Goal: Task Accomplishment & Management: Manage account settings

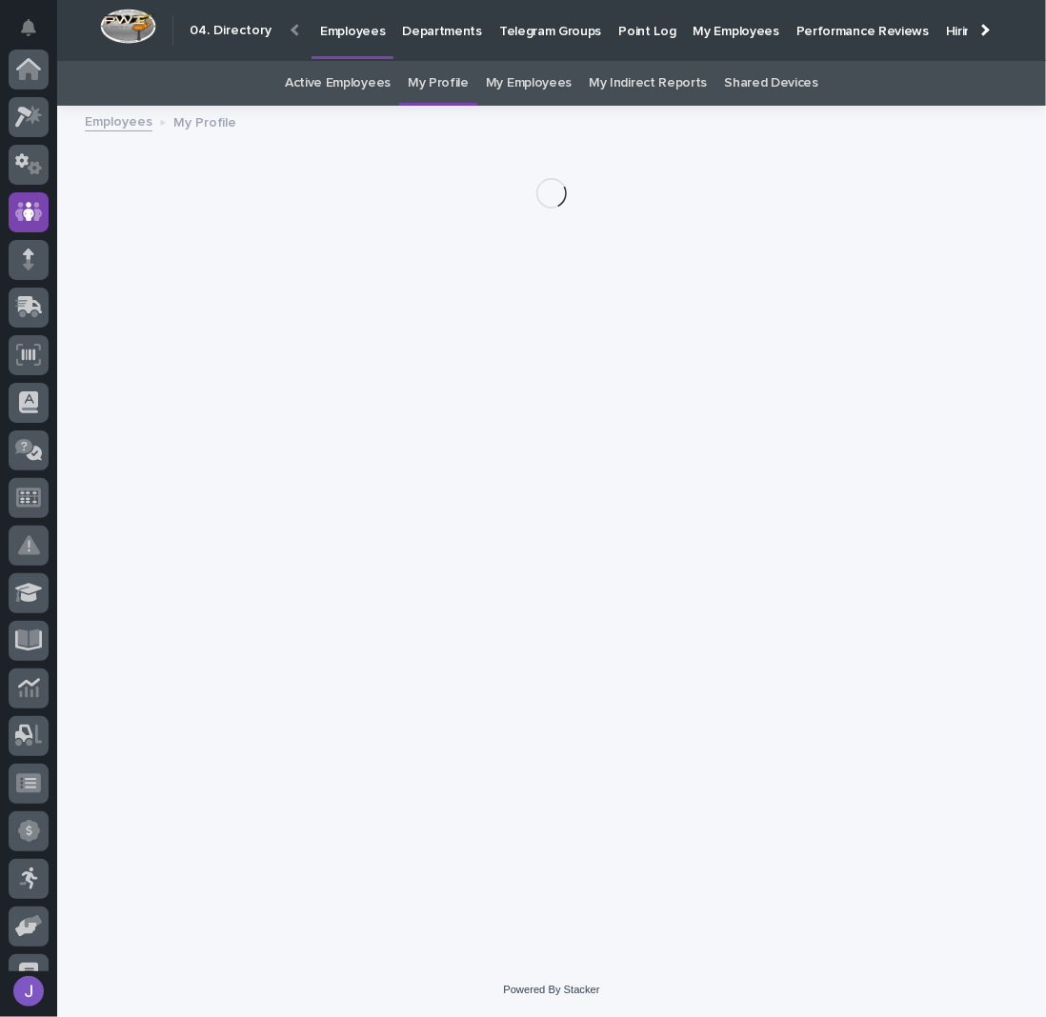
scroll to position [143, 0]
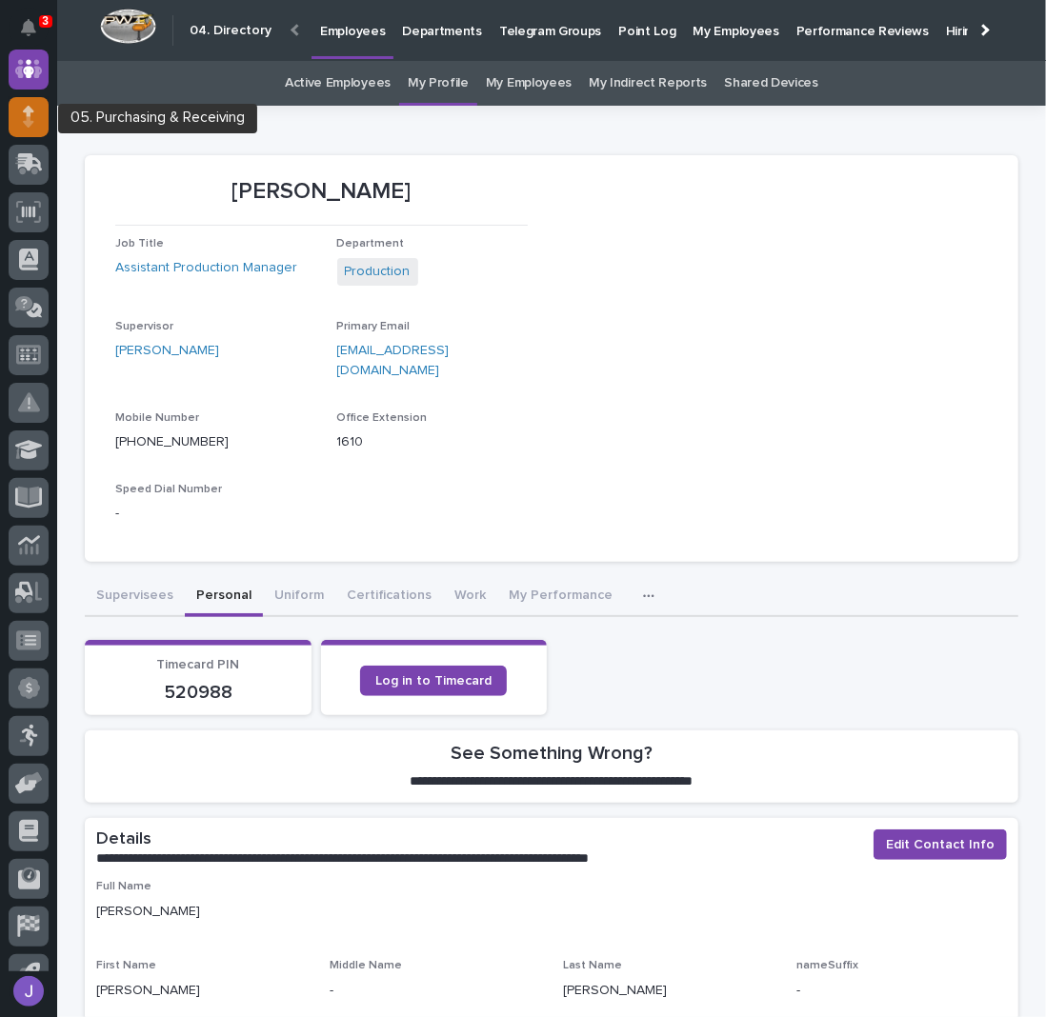
click at [36, 118] on div at bounding box center [29, 117] width 40 height 40
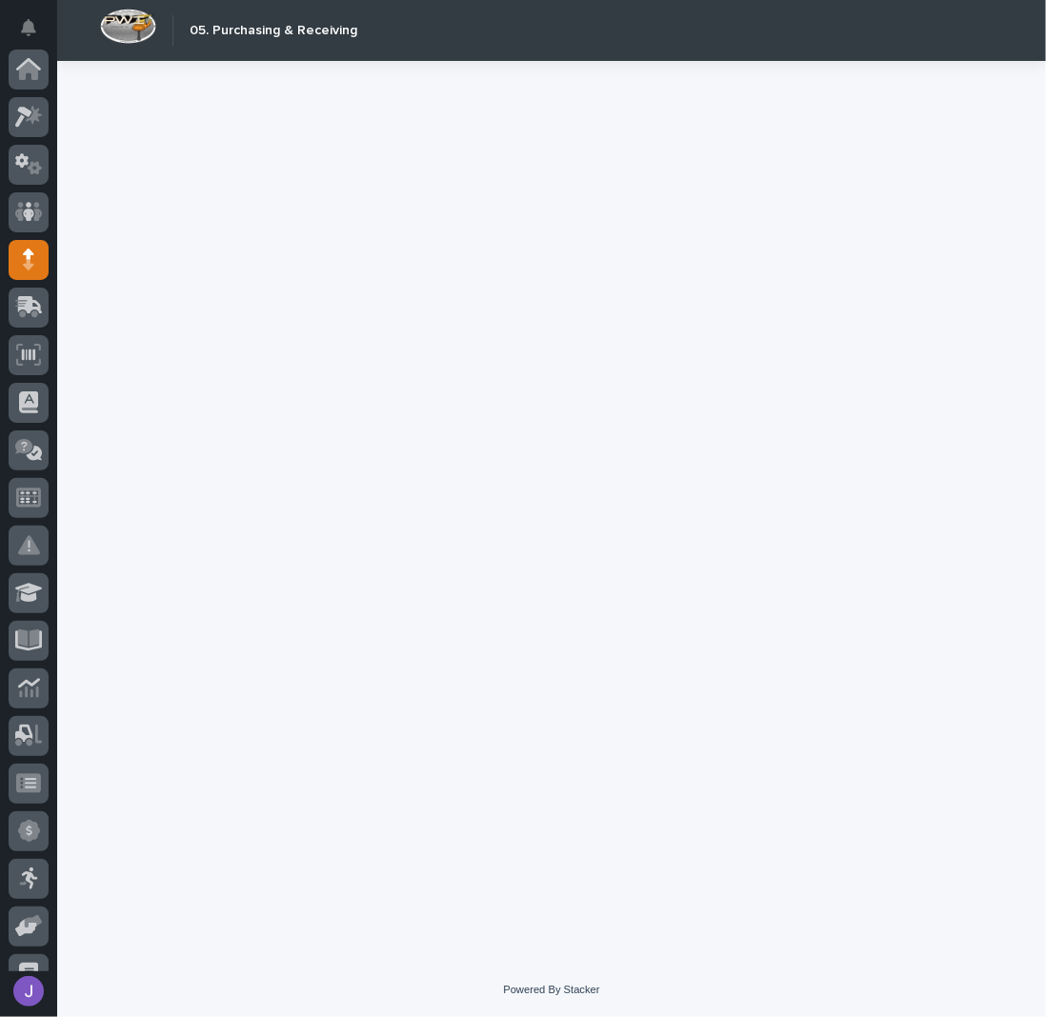
scroll to position [190, 0]
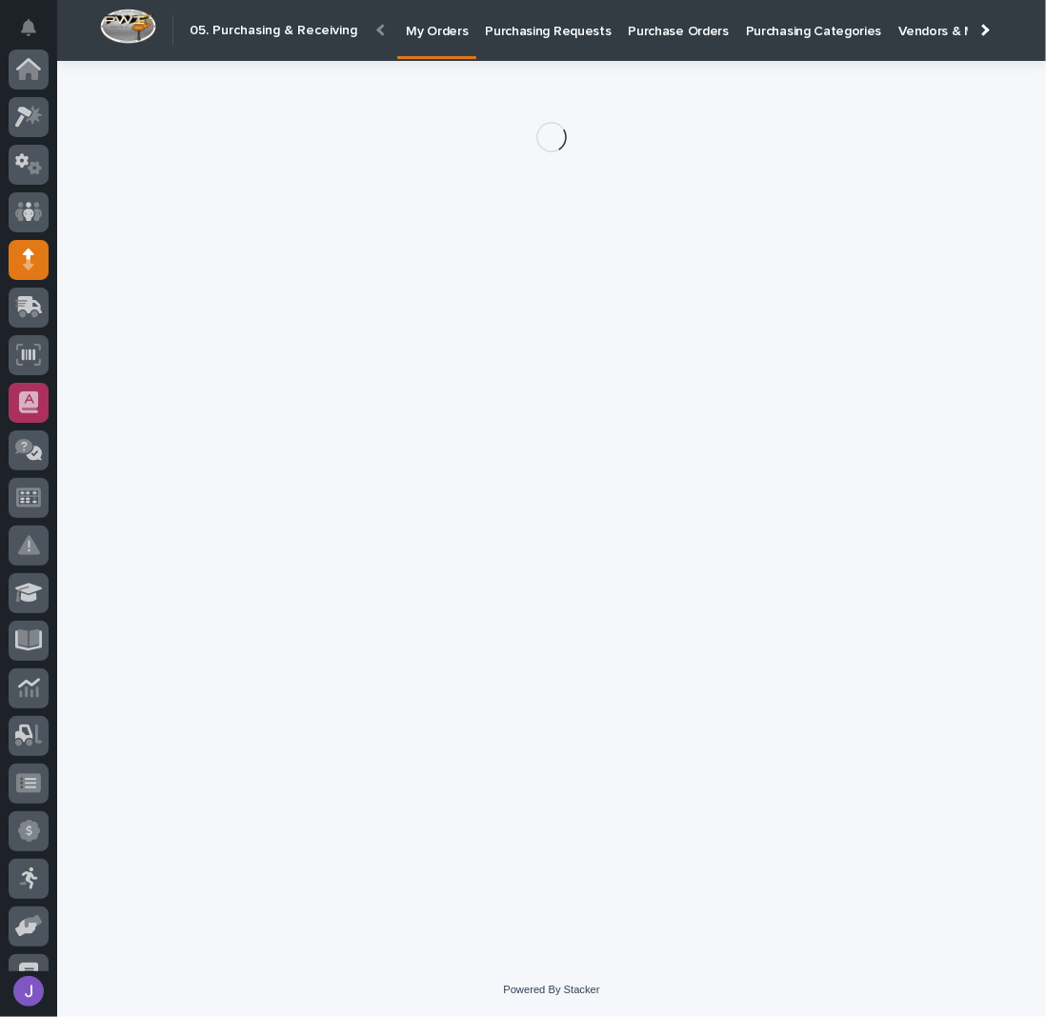
scroll to position [190, 0]
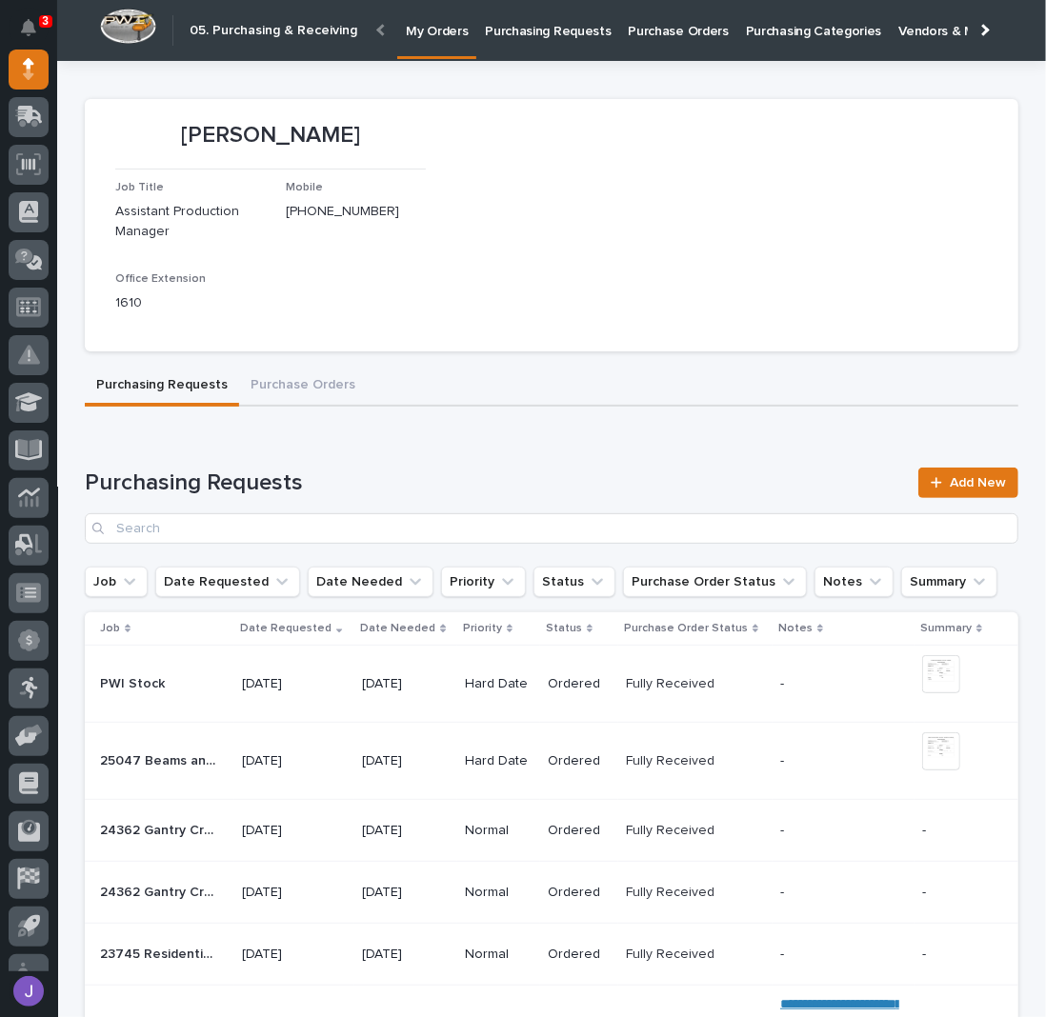
click at [572, 35] on p "Purchasing Requests" at bounding box center [548, 20] width 126 height 40
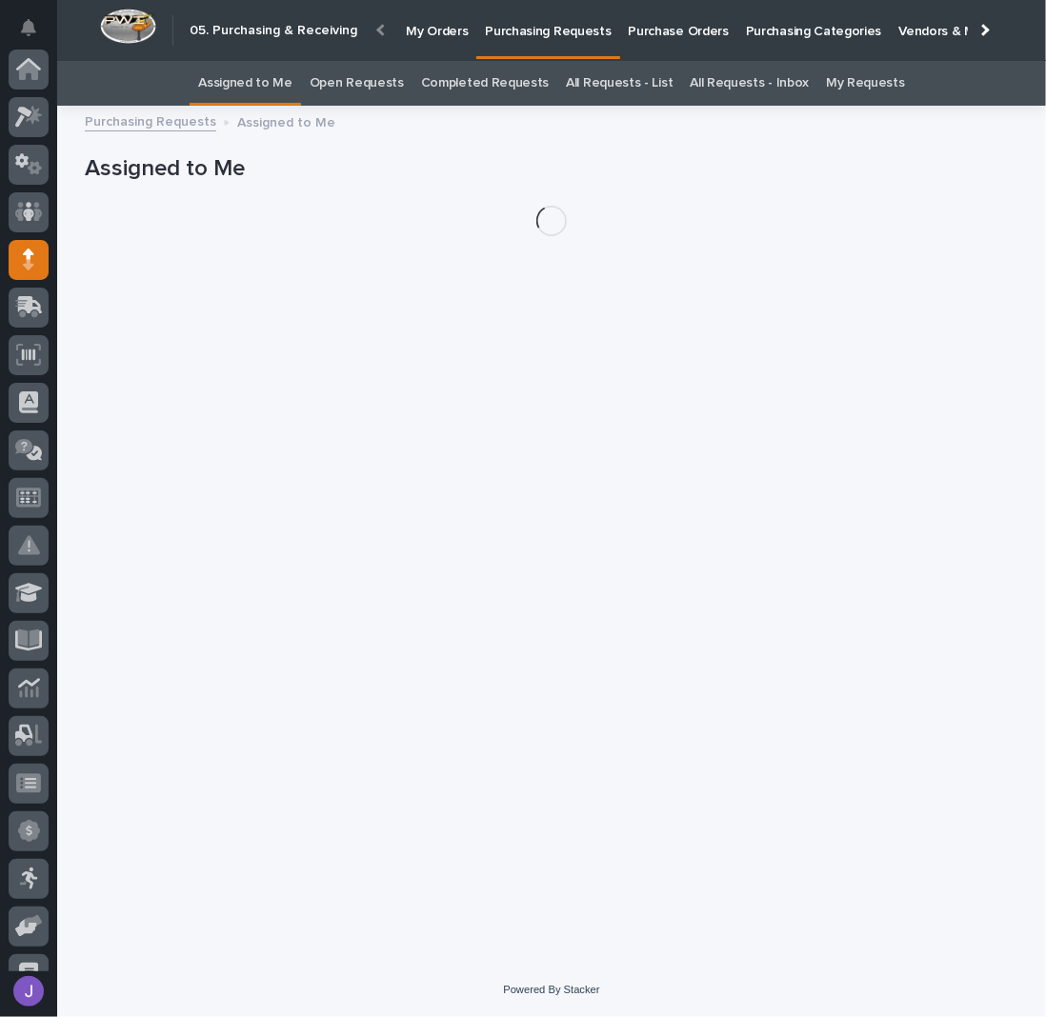
scroll to position [190, 0]
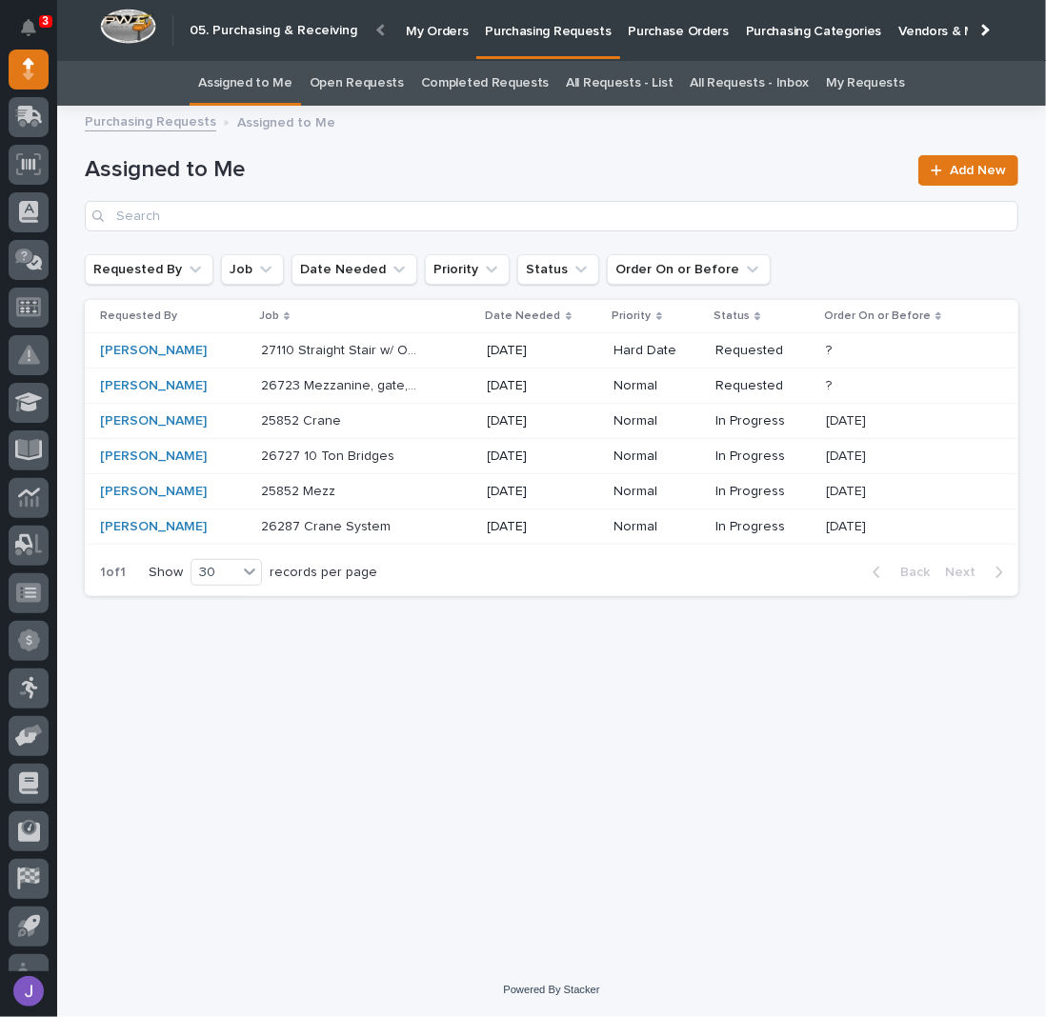
click at [441, 353] on div "27110 Straight Stair w/ Oversized Top Landing 27110 Straight Stair w/ Oversized…" at bounding box center [366, 350] width 211 height 31
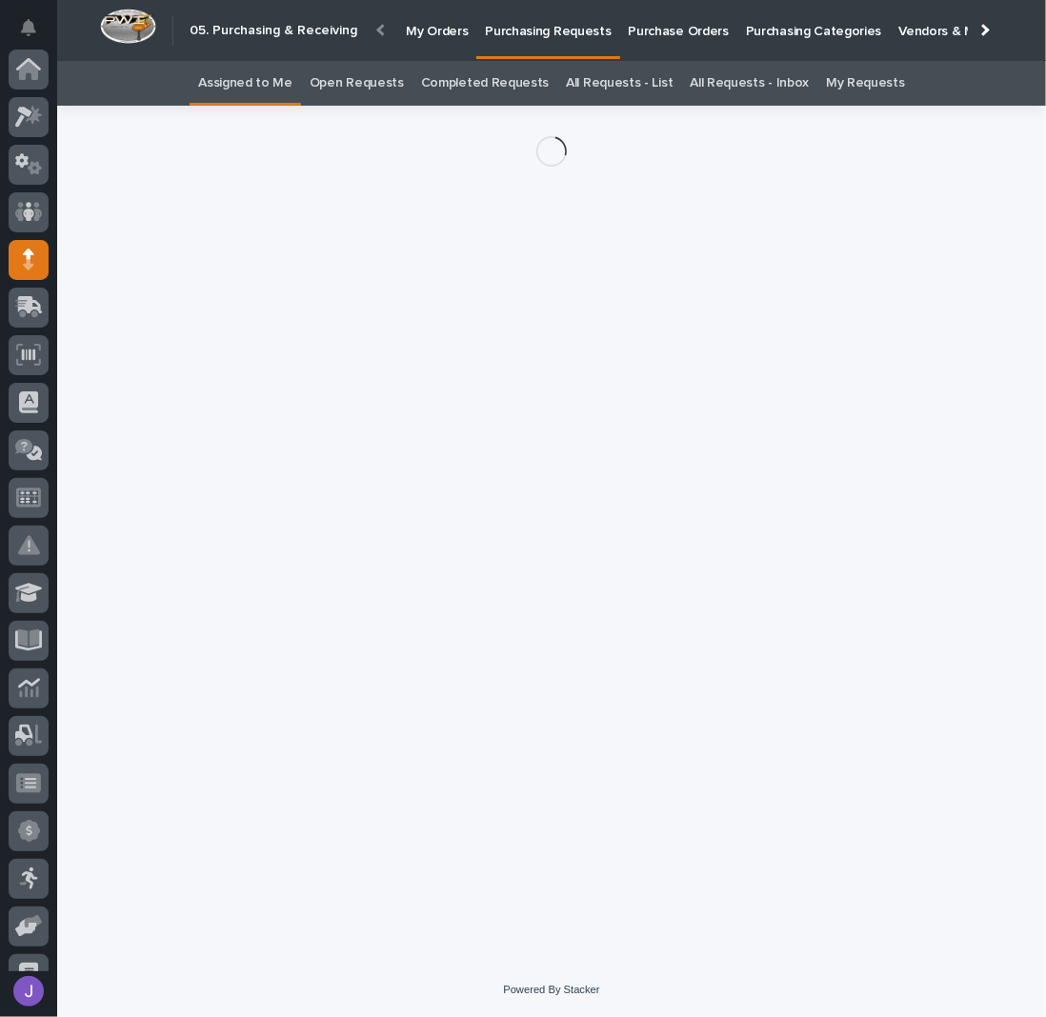
scroll to position [190, 0]
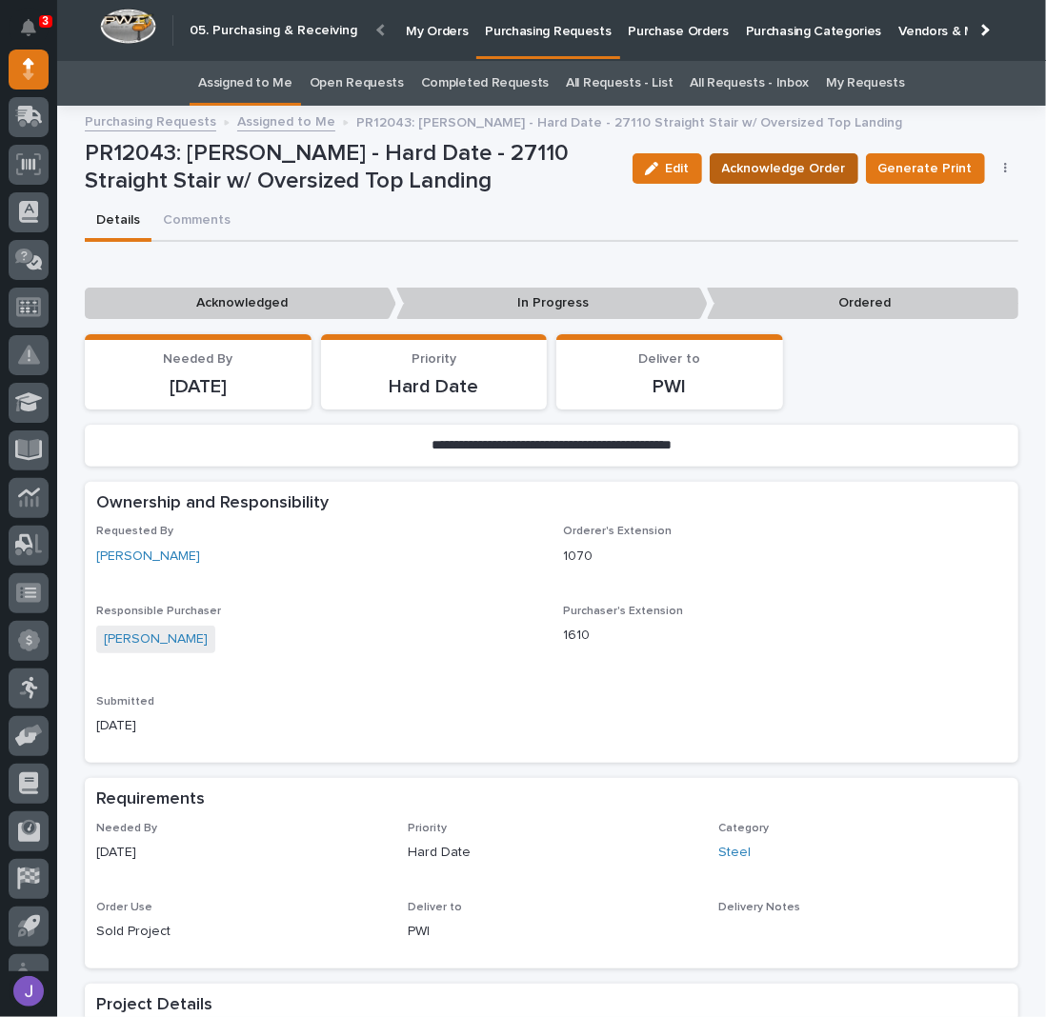
click at [773, 178] on span "Acknowledge Order" at bounding box center [784, 168] width 124 height 23
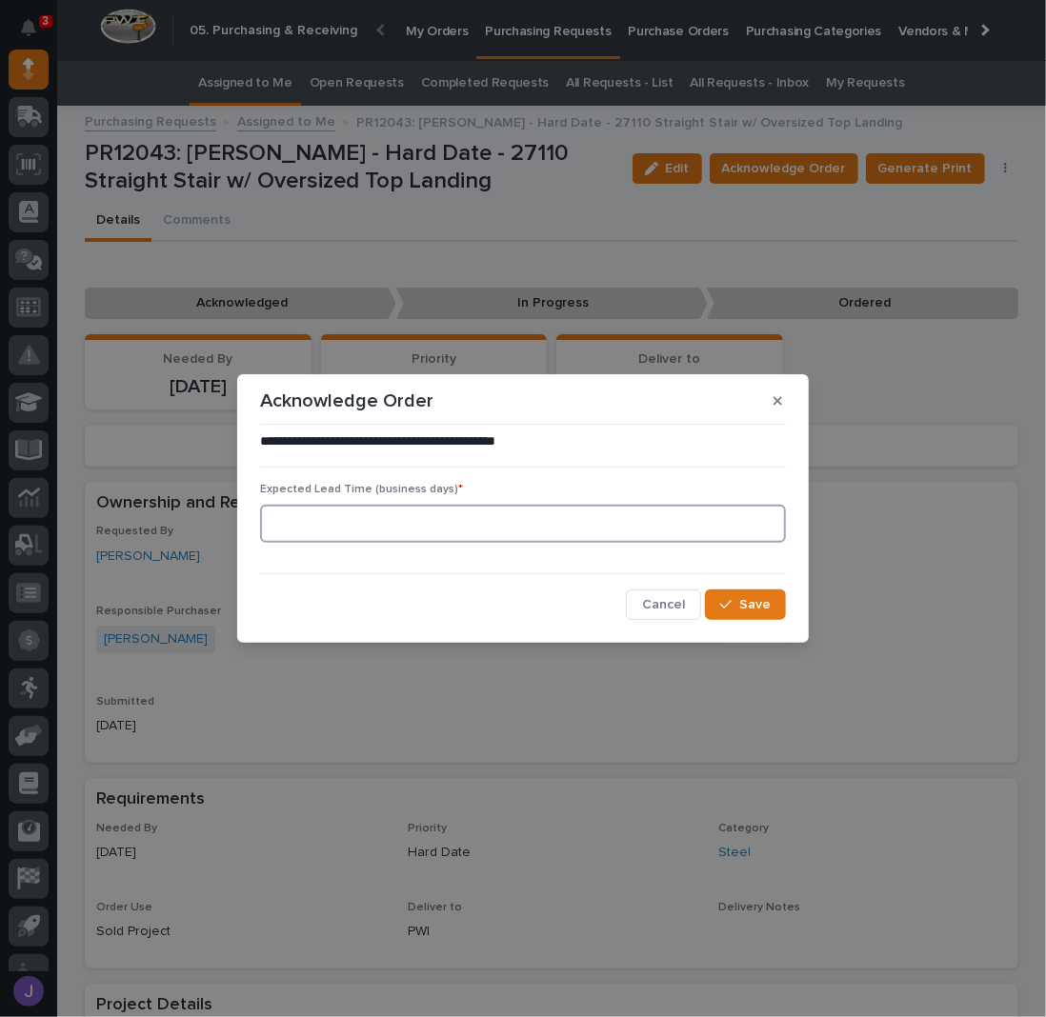
click at [354, 533] on input at bounding box center [523, 524] width 526 height 38
type input "0"
click at [748, 599] on span "Save" at bounding box center [754, 604] width 31 height 17
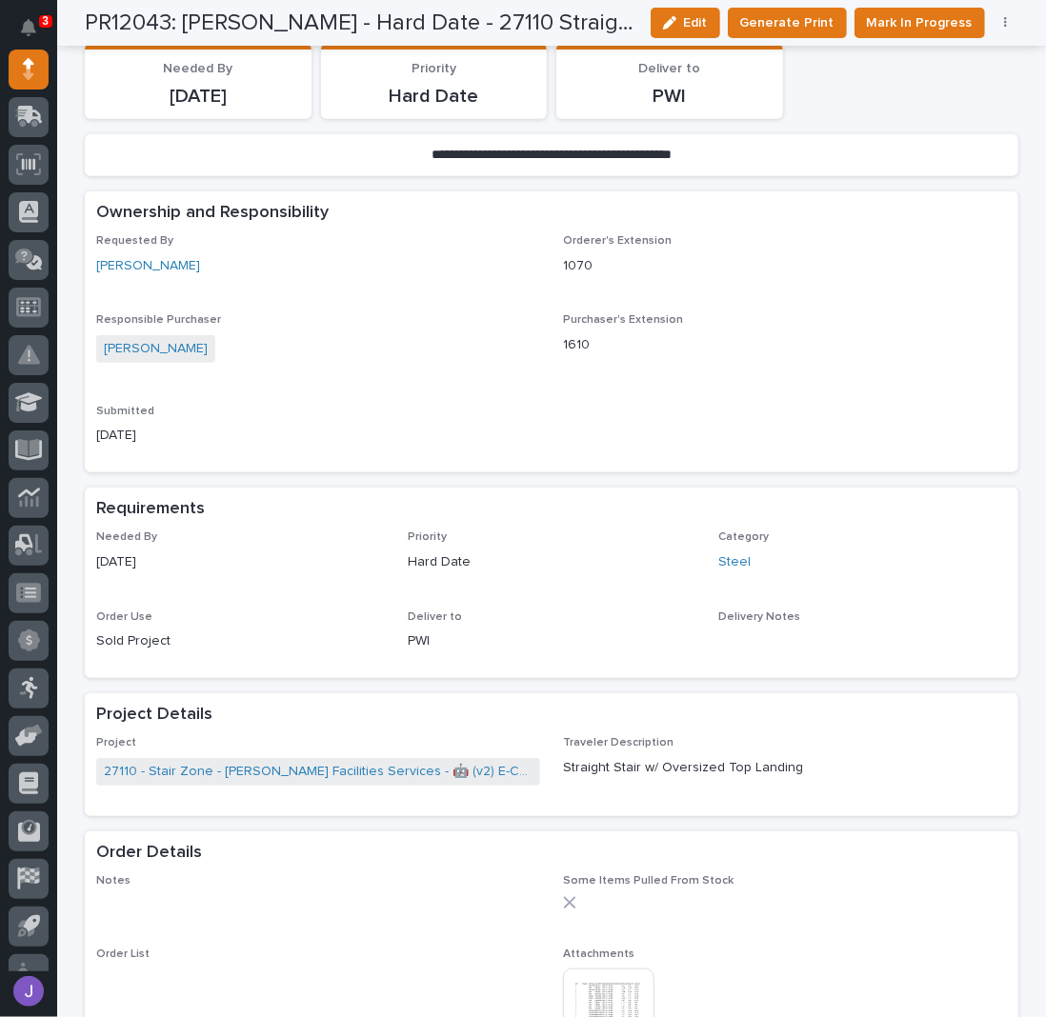
scroll to position [762, 0]
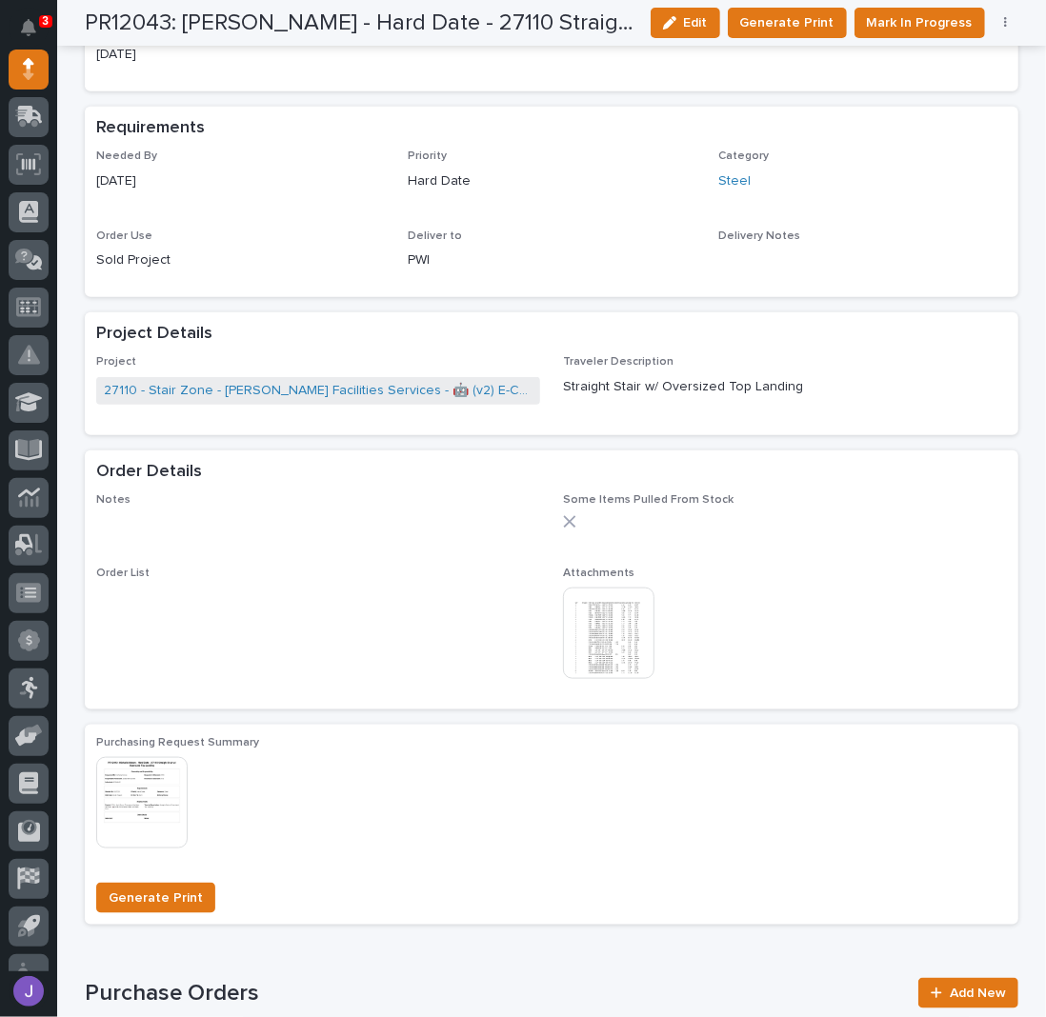
click at [619, 658] on img at bounding box center [608, 633] width 91 height 91
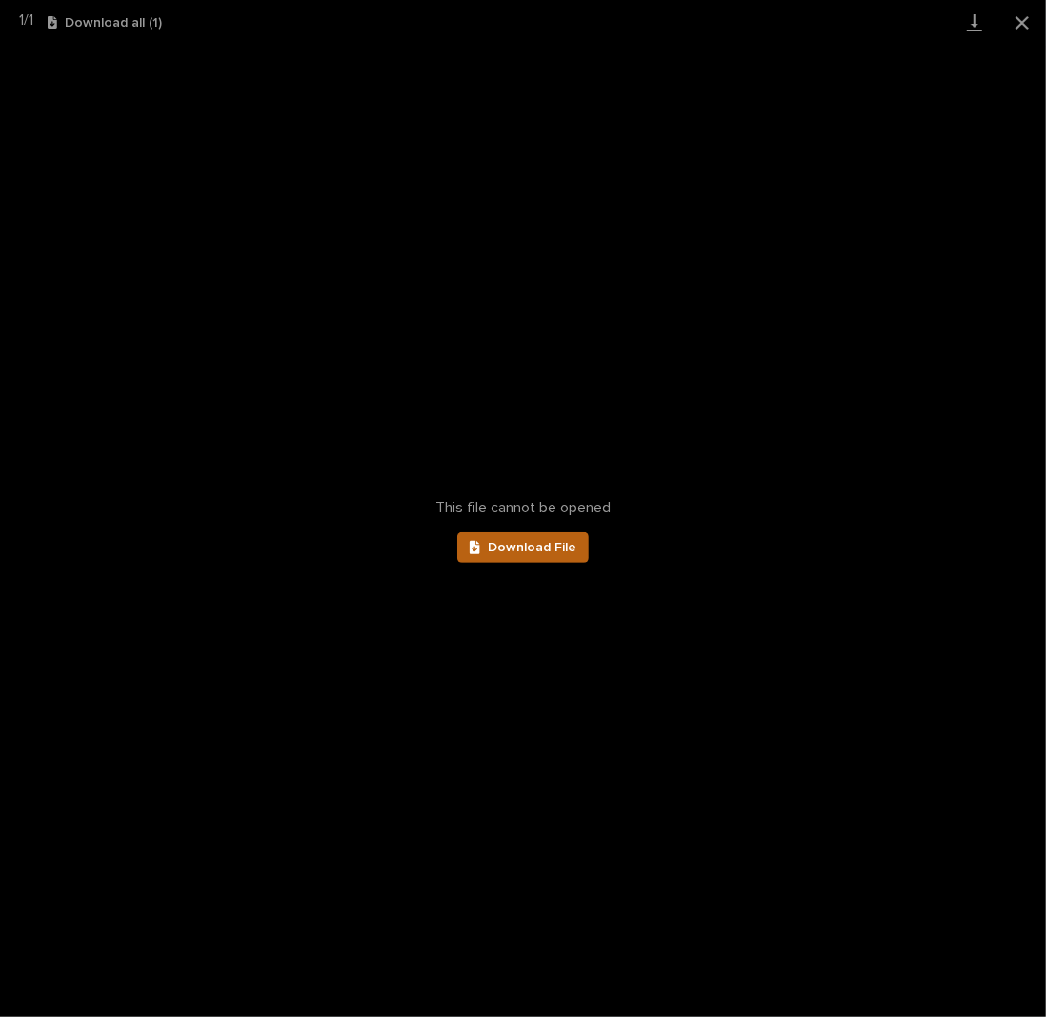
click at [577, 560] on link "Download File" at bounding box center [522, 547] width 131 height 30
click at [1030, 20] on button "Close gallery" at bounding box center [1022, 22] width 48 height 45
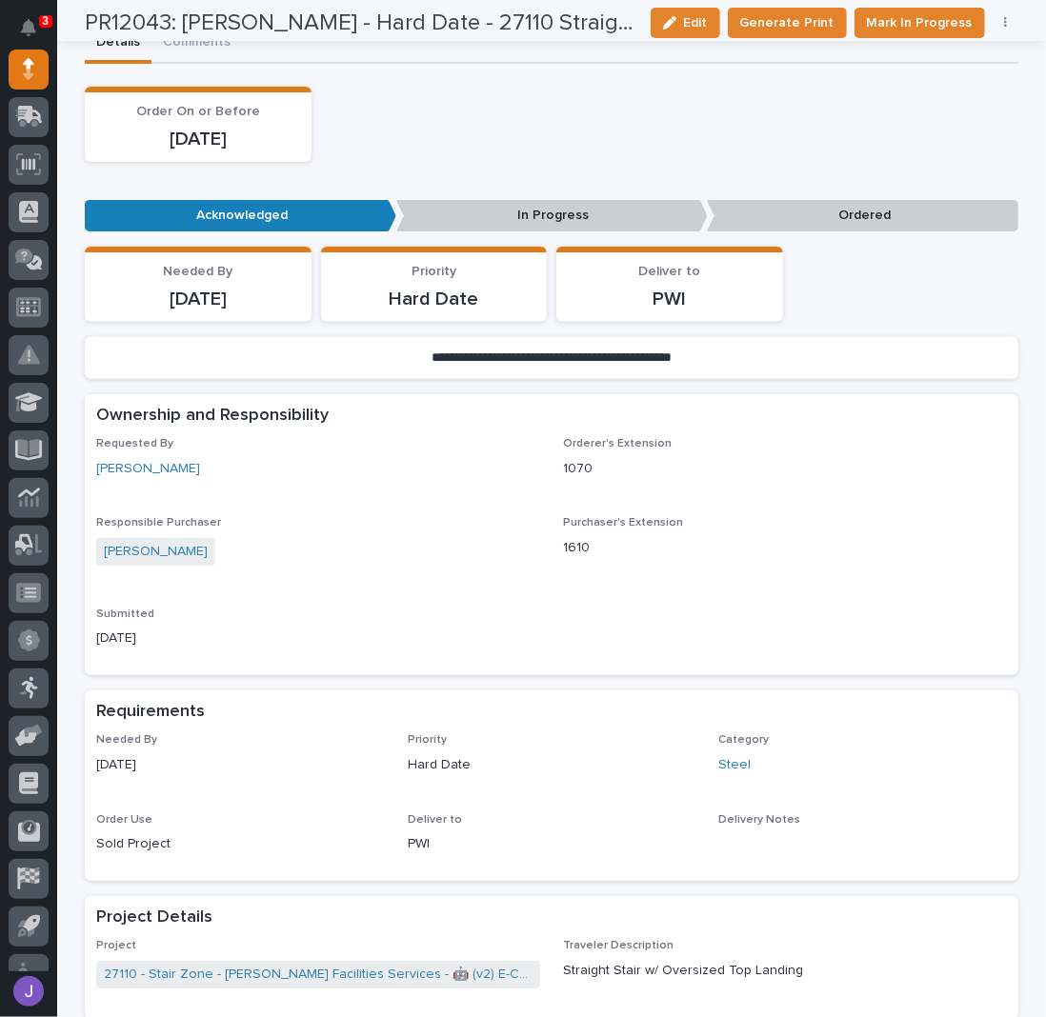
scroll to position [127, 0]
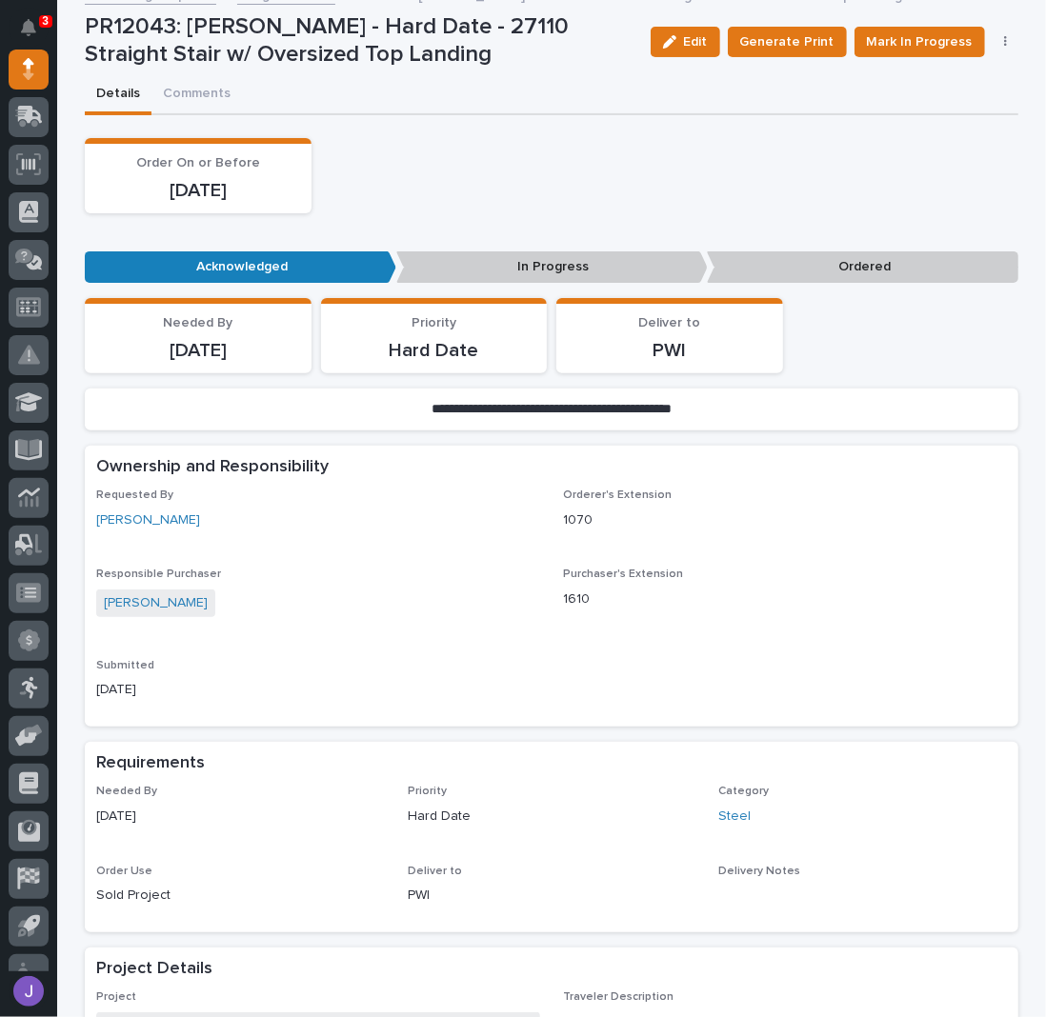
click at [906, 58] on div "Edit Generate Print Mark In Progress Cancel Order Edit Linked PO's" at bounding box center [831, 41] width 376 height 57
click at [906, 48] on span "Mark In Progress" at bounding box center [920, 41] width 106 height 23
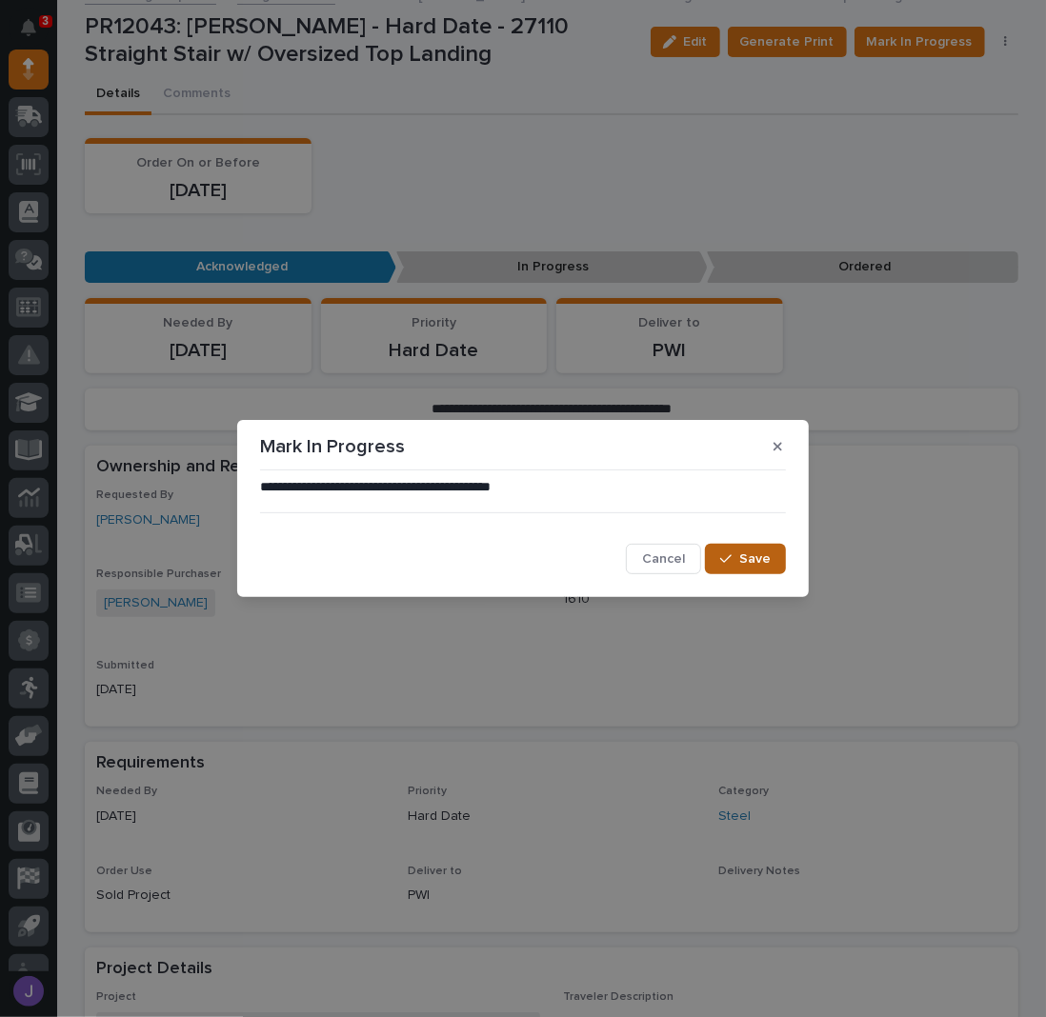
click at [726, 548] on button "Save" at bounding box center [745, 559] width 81 height 30
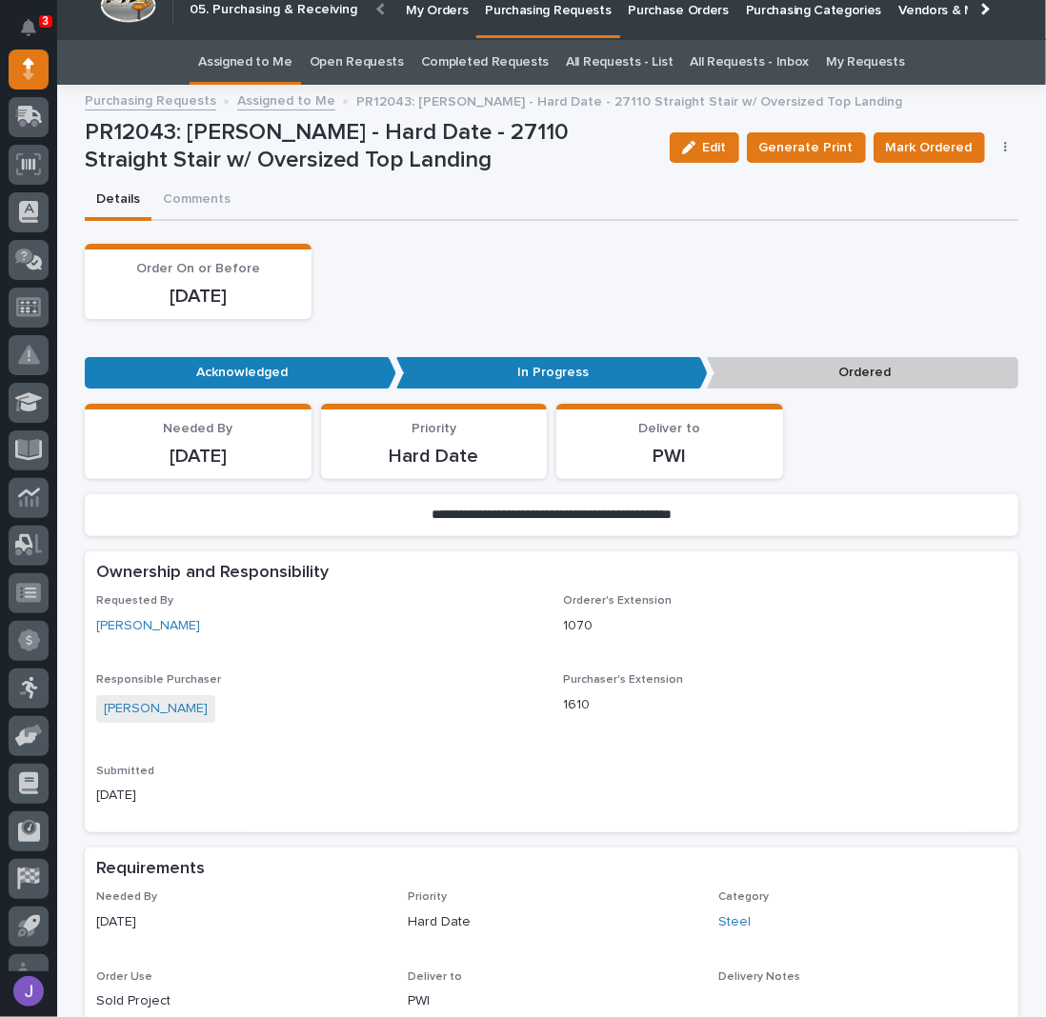
scroll to position [0, 0]
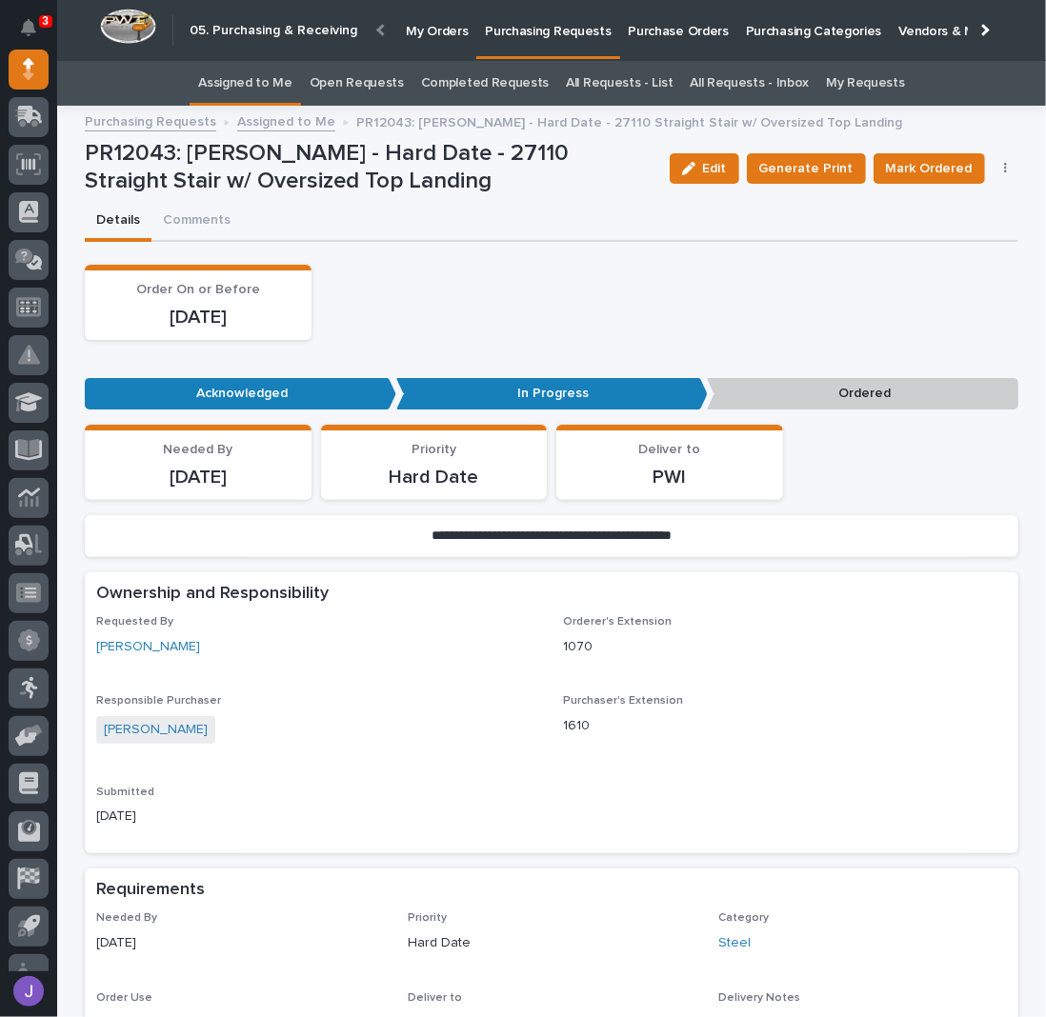
click at [276, 83] on link "Assigned to Me" at bounding box center [245, 83] width 94 height 45
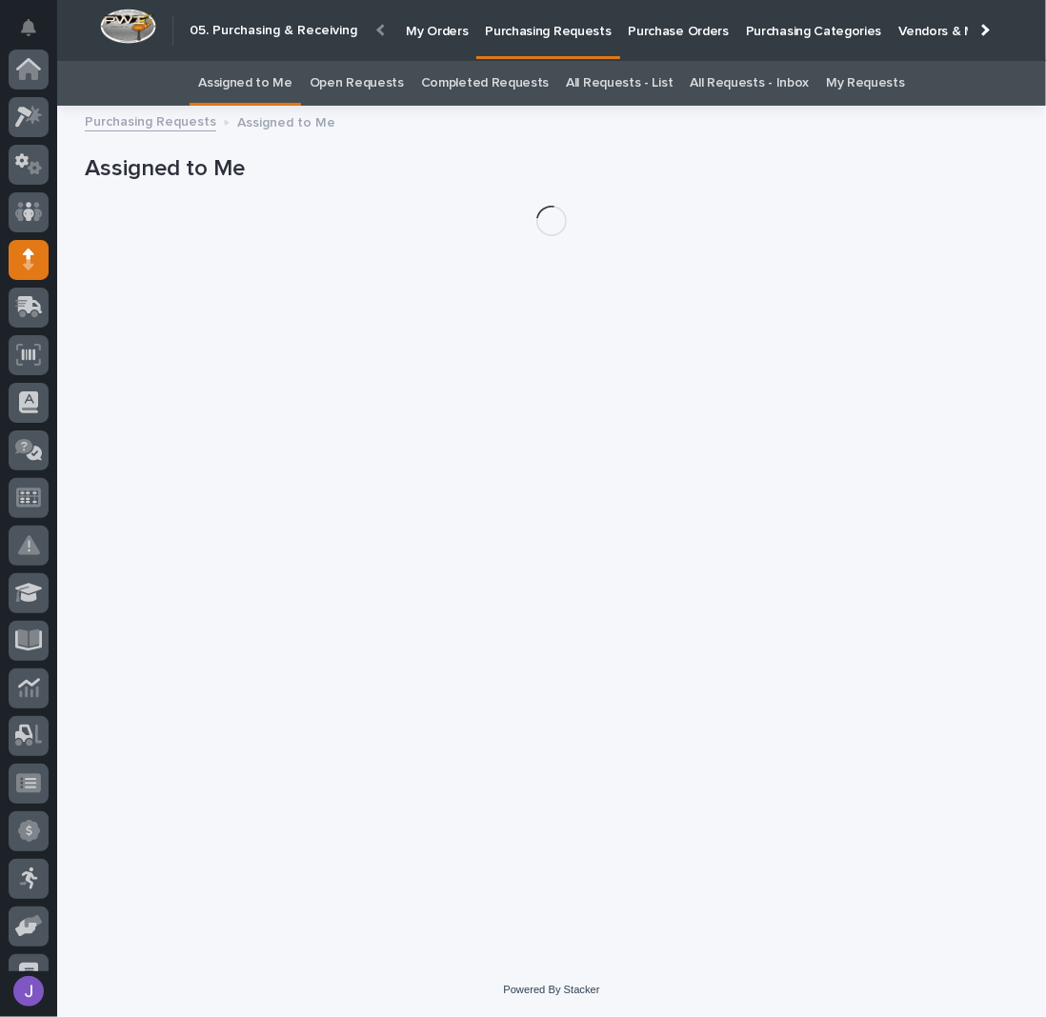
scroll to position [190, 0]
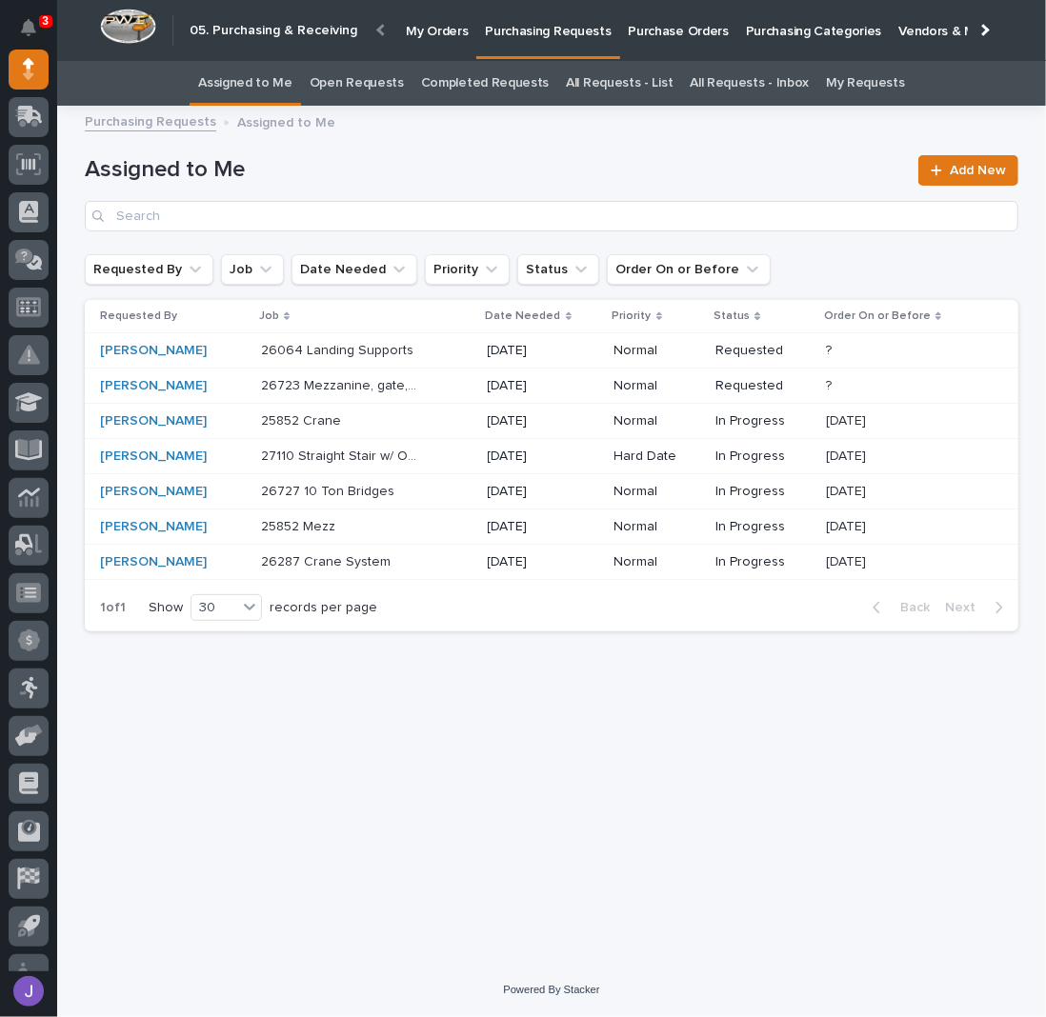
click at [453, 355] on div "26064 Landing Supports 26064 Landing Supports" at bounding box center [366, 350] width 211 height 31
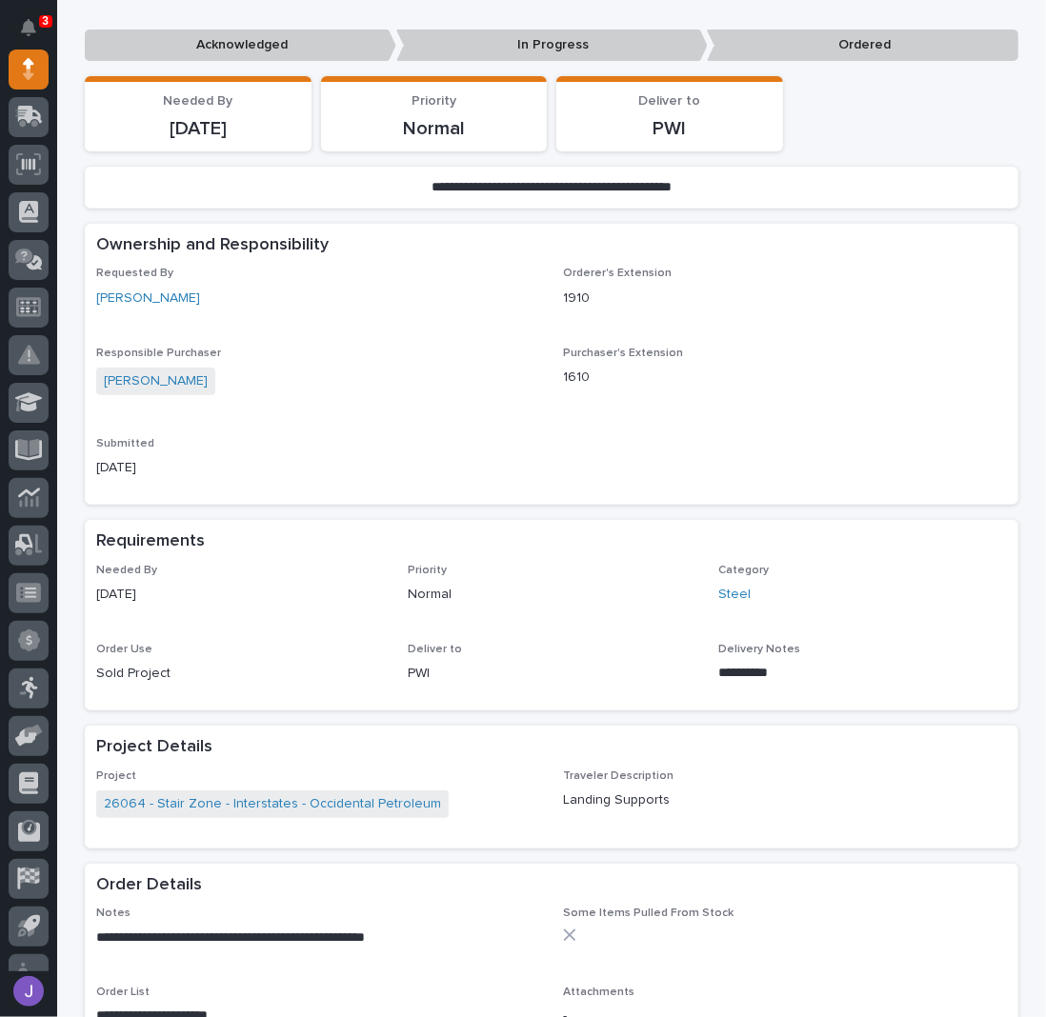
scroll to position [381, 0]
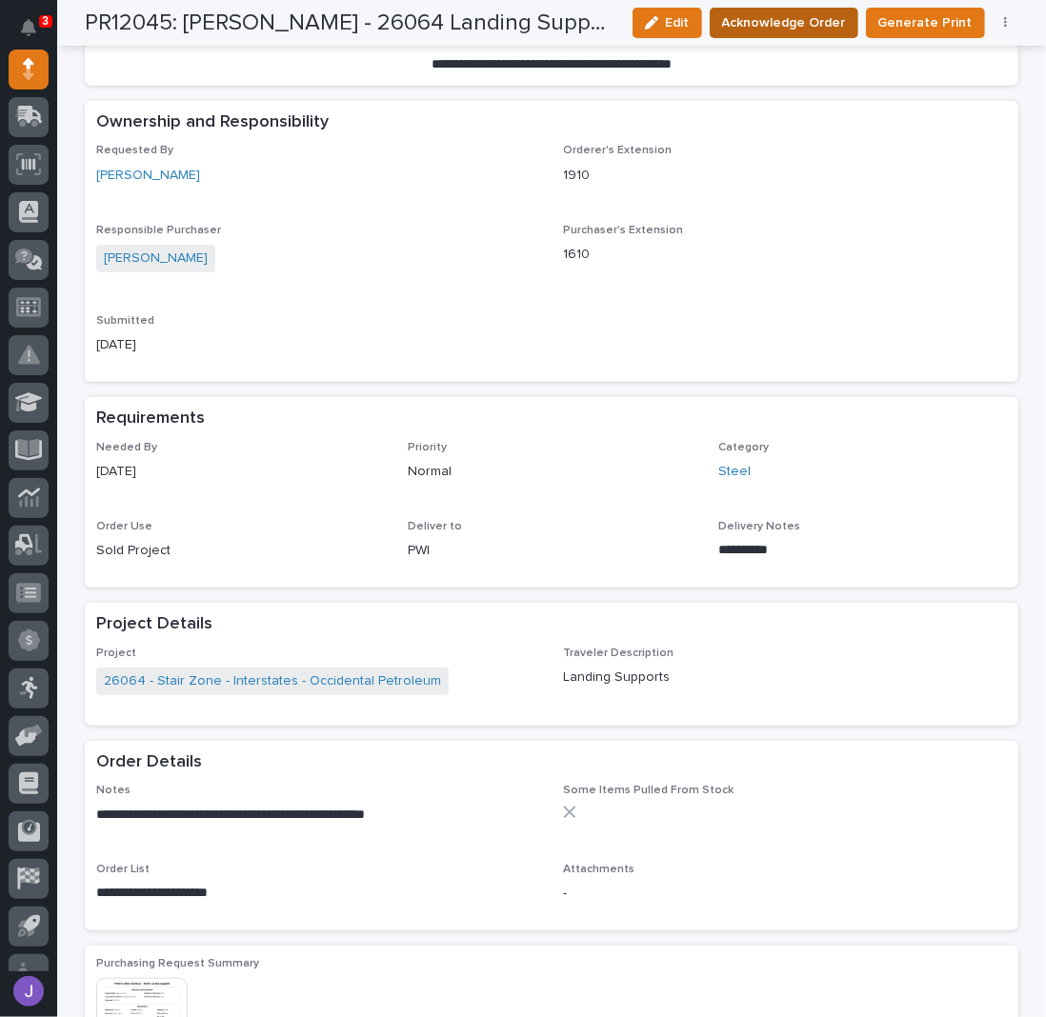
click at [768, 30] on span "Acknowledge Order" at bounding box center [784, 22] width 124 height 23
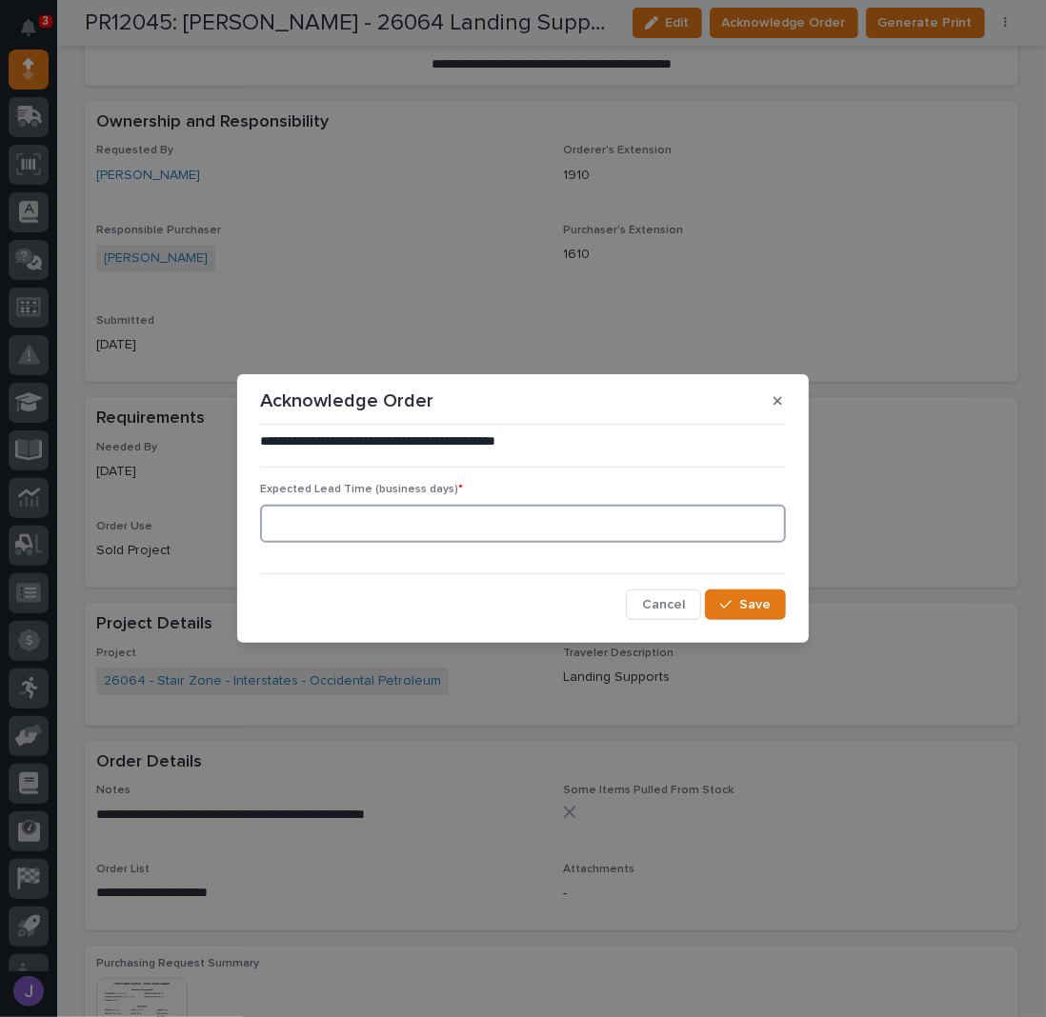
click at [385, 513] on input at bounding box center [523, 524] width 526 height 38
type input "0"
click at [738, 598] on button "Save" at bounding box center [745, 604] width 81 height 30
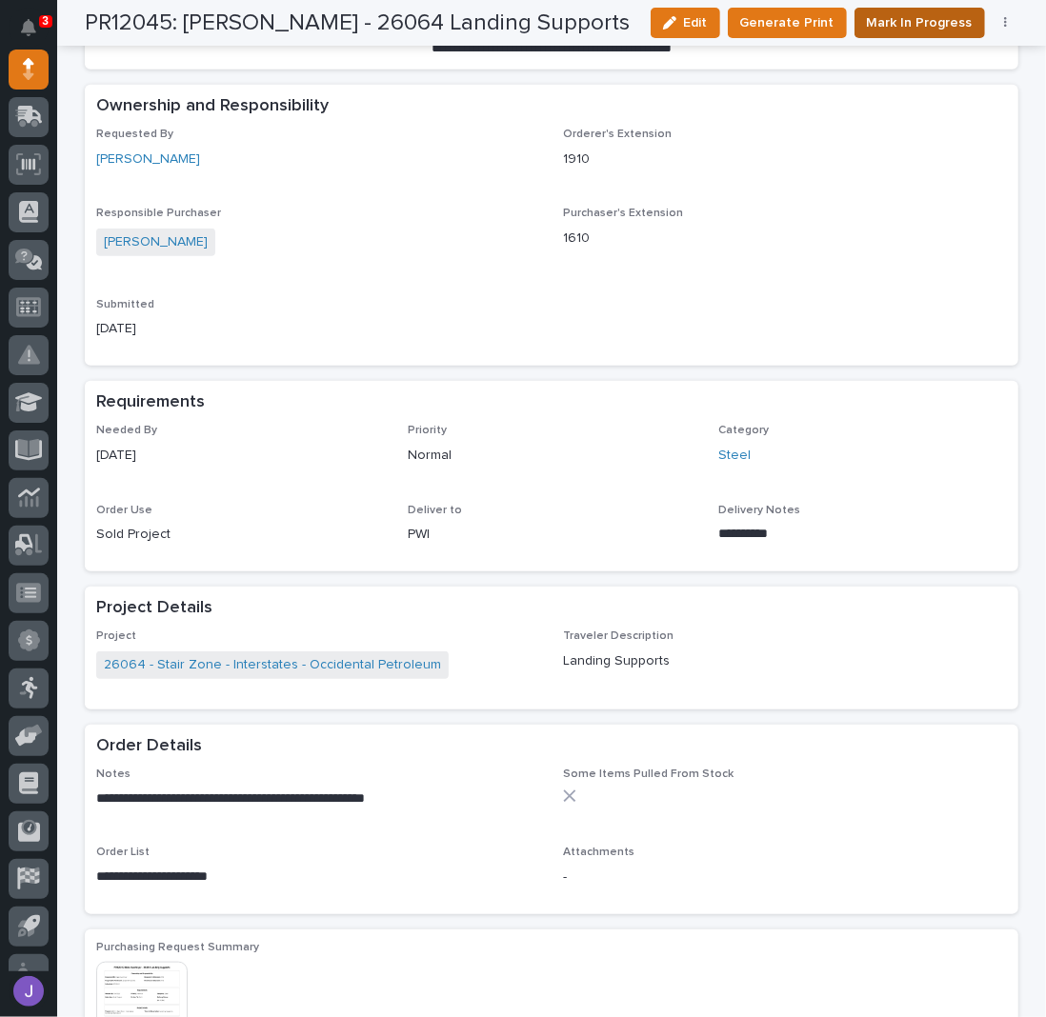
click at [923, 28] on span "Mark In Progress" at bounding box center [920, 22] width 106 height 23
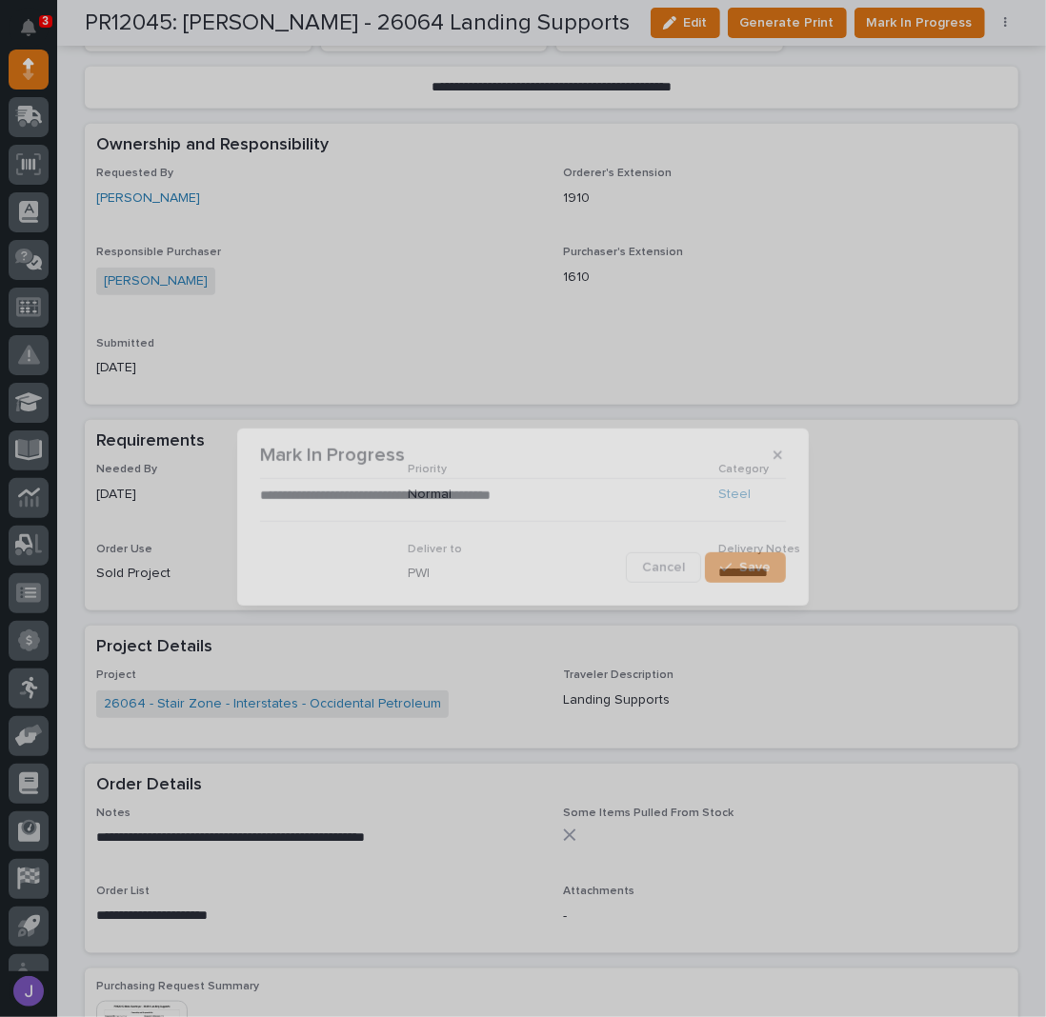
scroll to position [554, 0]
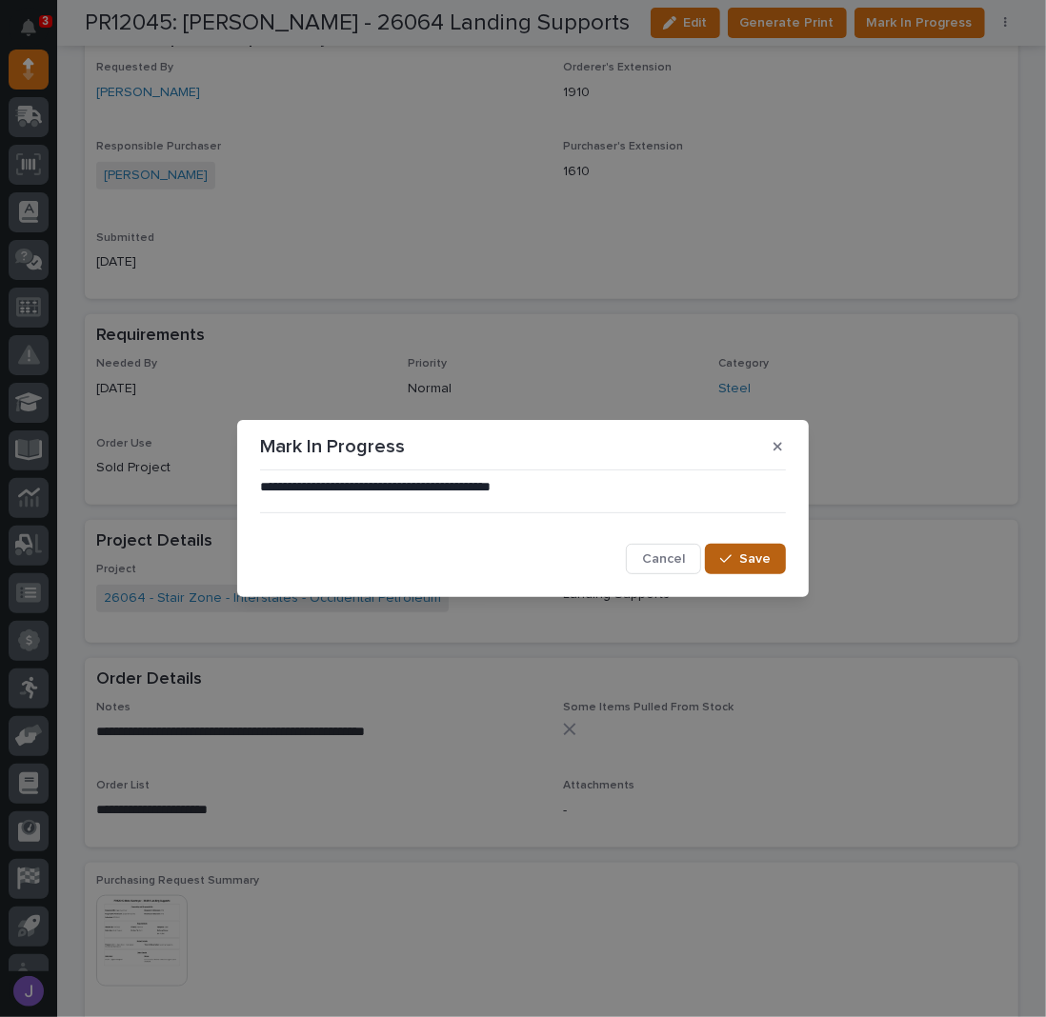
click at [745, 550] on span "Save" at bounding box center [754, 558] width 31 height 17
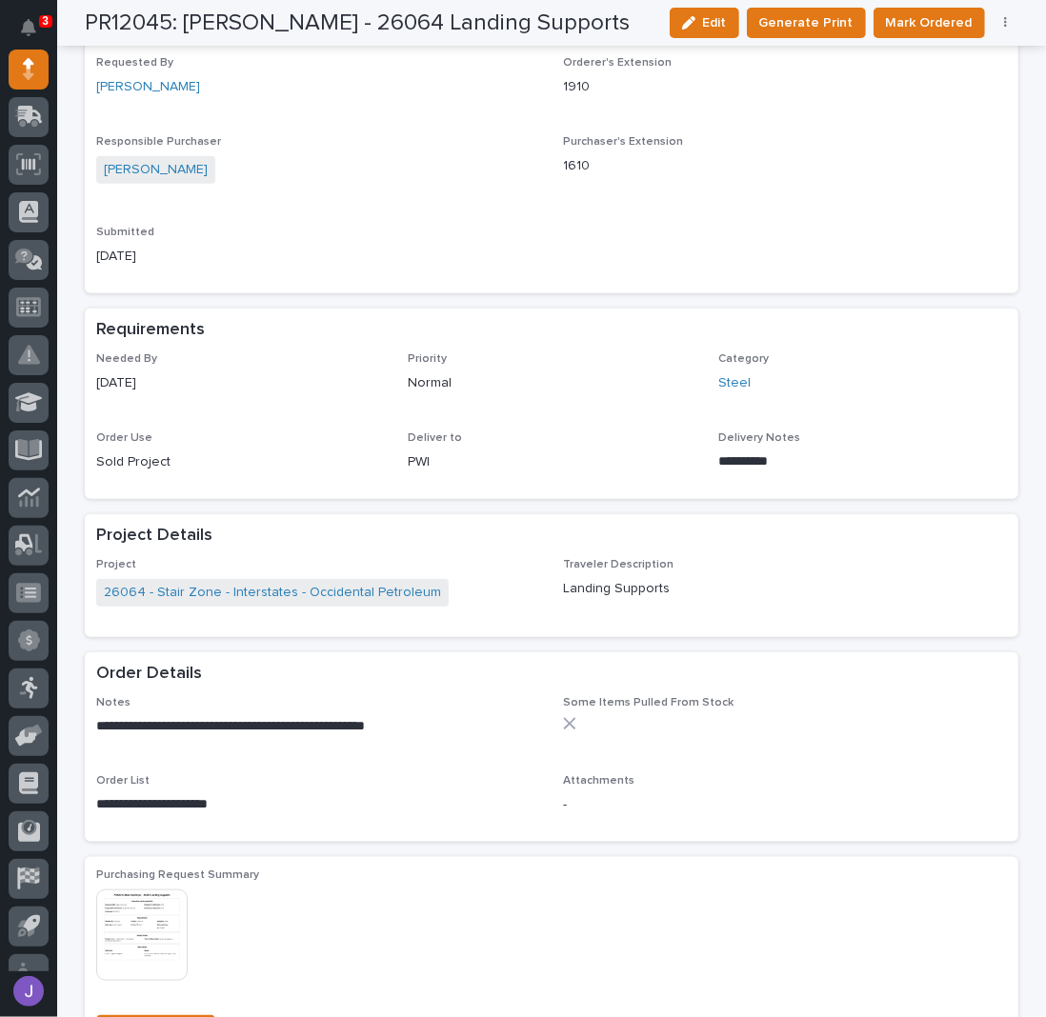
click at [400, 250] on p "[DATE]" at bounding box center [318, 257] width 444 height 20
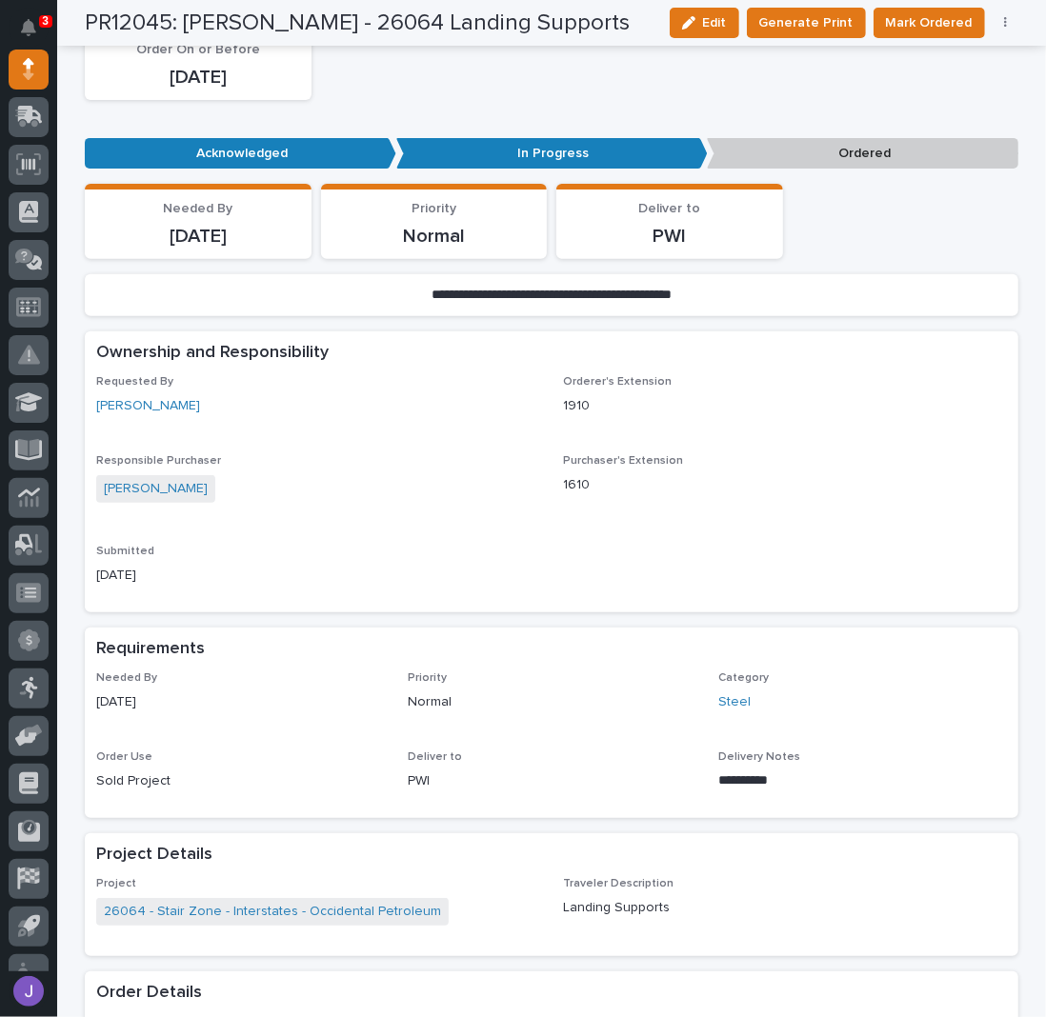
scroll to position [0, 0]
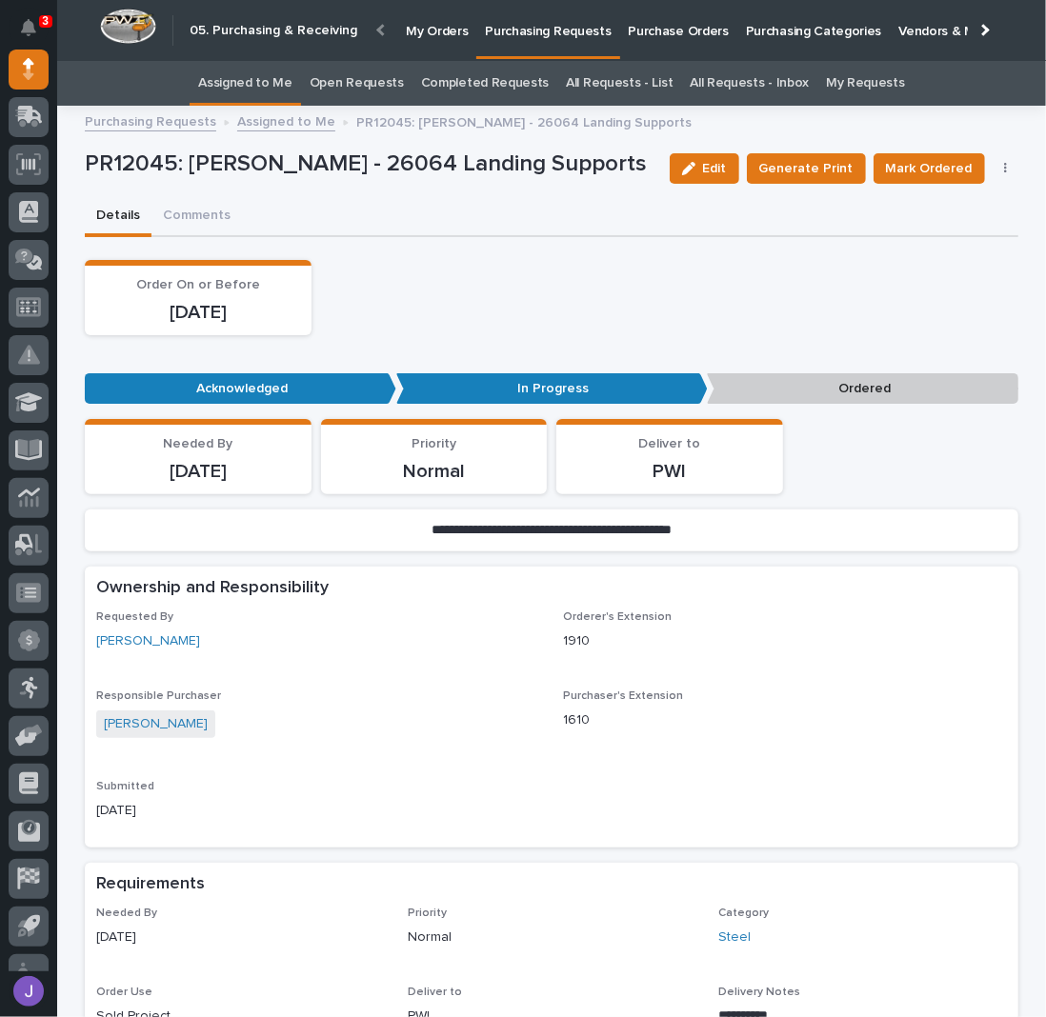
click at [265, 80] on link "Assigned to Me" at bounding box center [245, 83] width 94 height 45
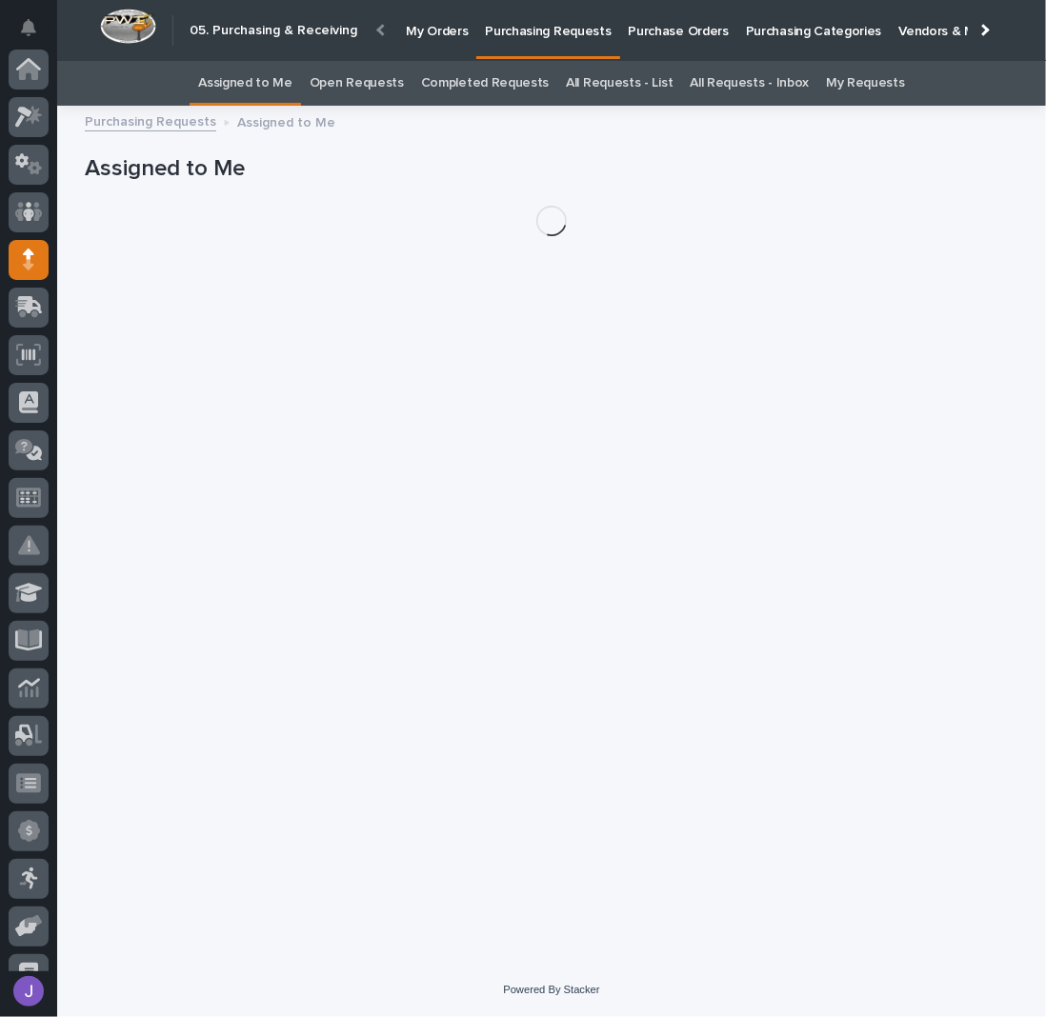
scroll to position [190, 0]
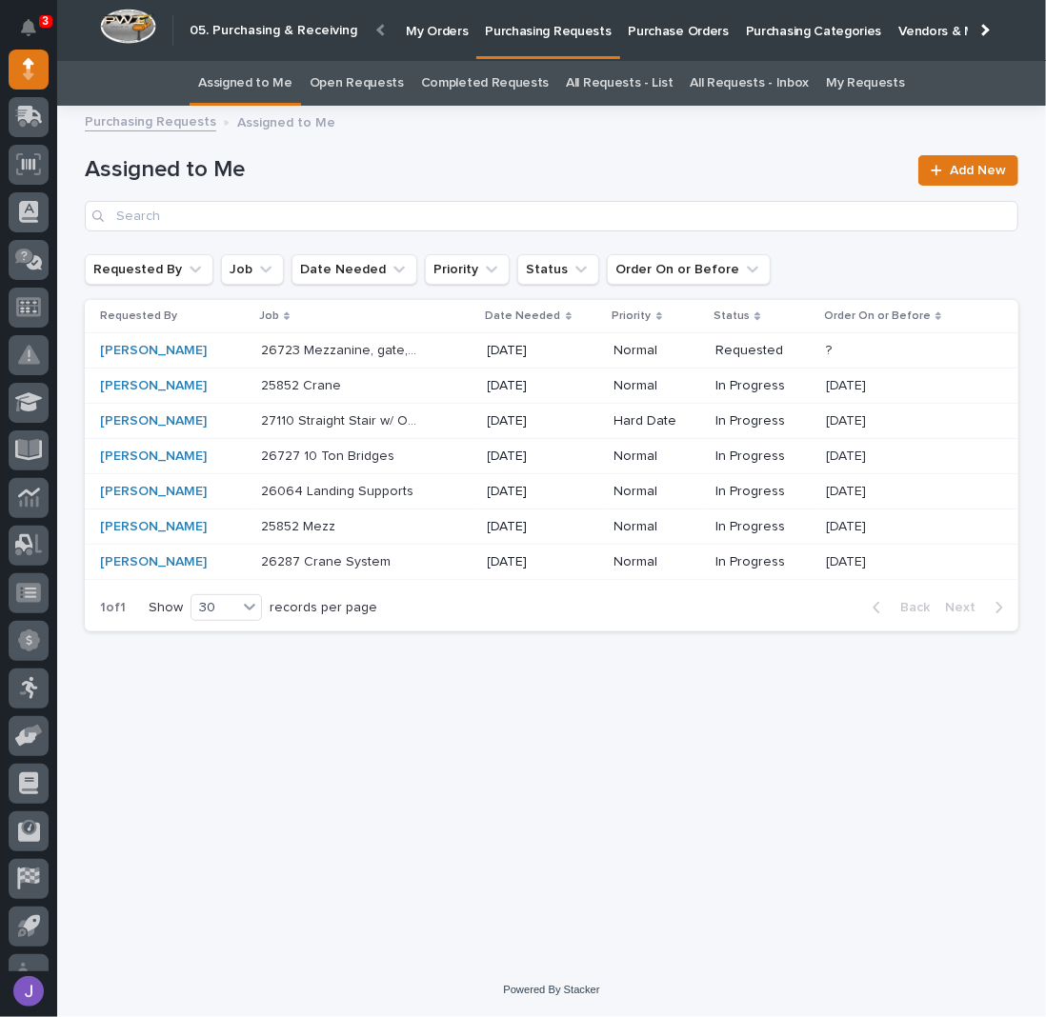
click at [447, 349] on div "26723 Mezzanine, gate, stairs 26723 Mezzanine, gate, stairs" at bounding box center [366, 350] width 211 height 31
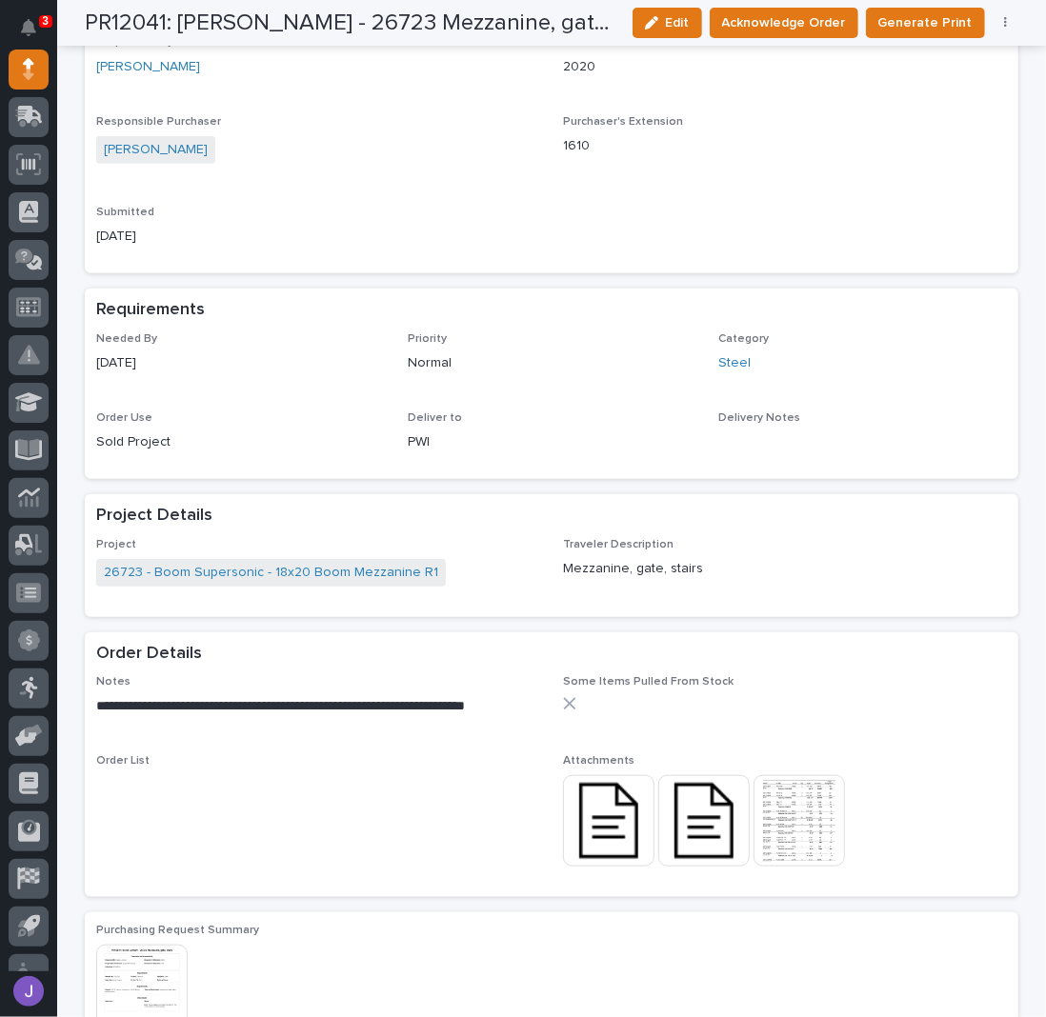
scroll to position [508, 0]
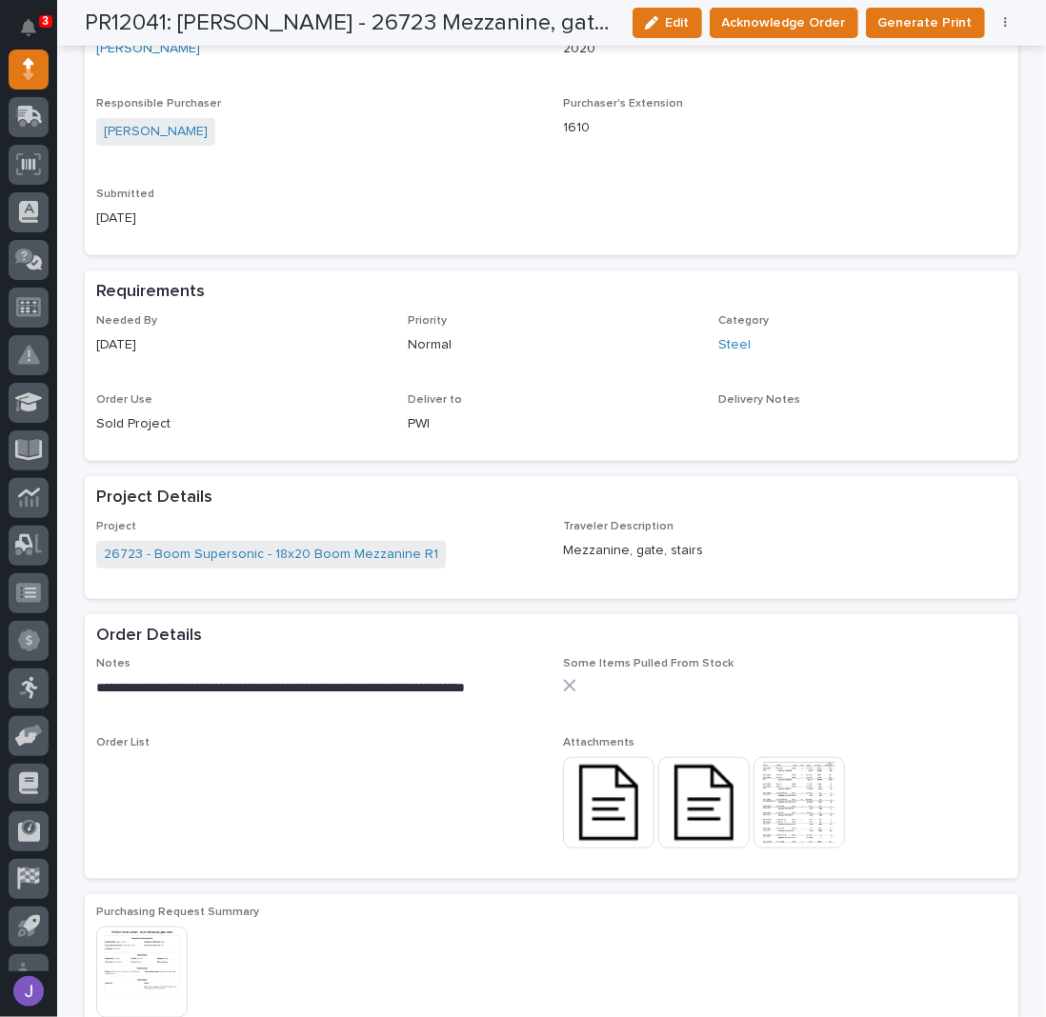
click at [610, 807] on img at bounding box center [608, 802] width 91 height 91
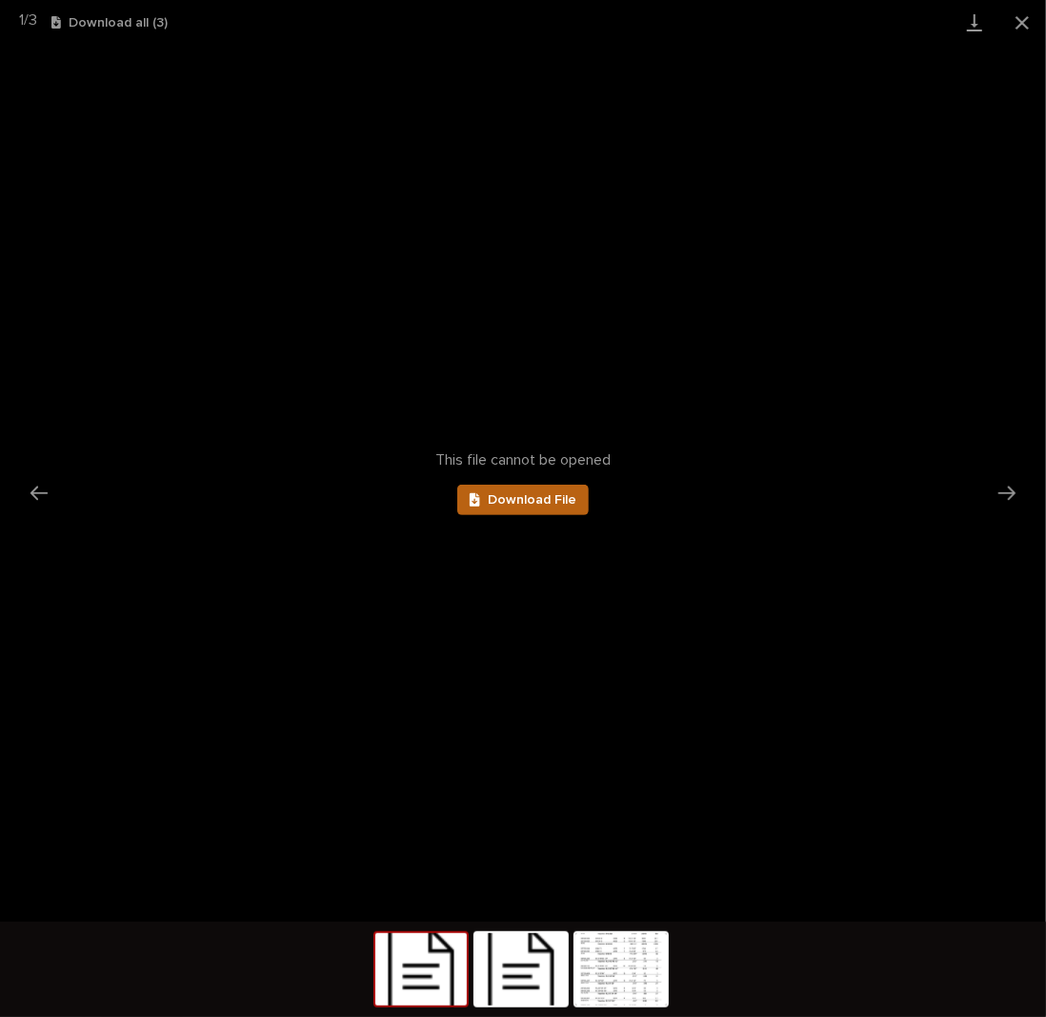
click at [533, 503] on span "Download File" at bounding box center [532, 499] width 89 height 13
click at [1030, 18] on button "Close gallery" at bounding box center [1022, 22] width 48 height 45
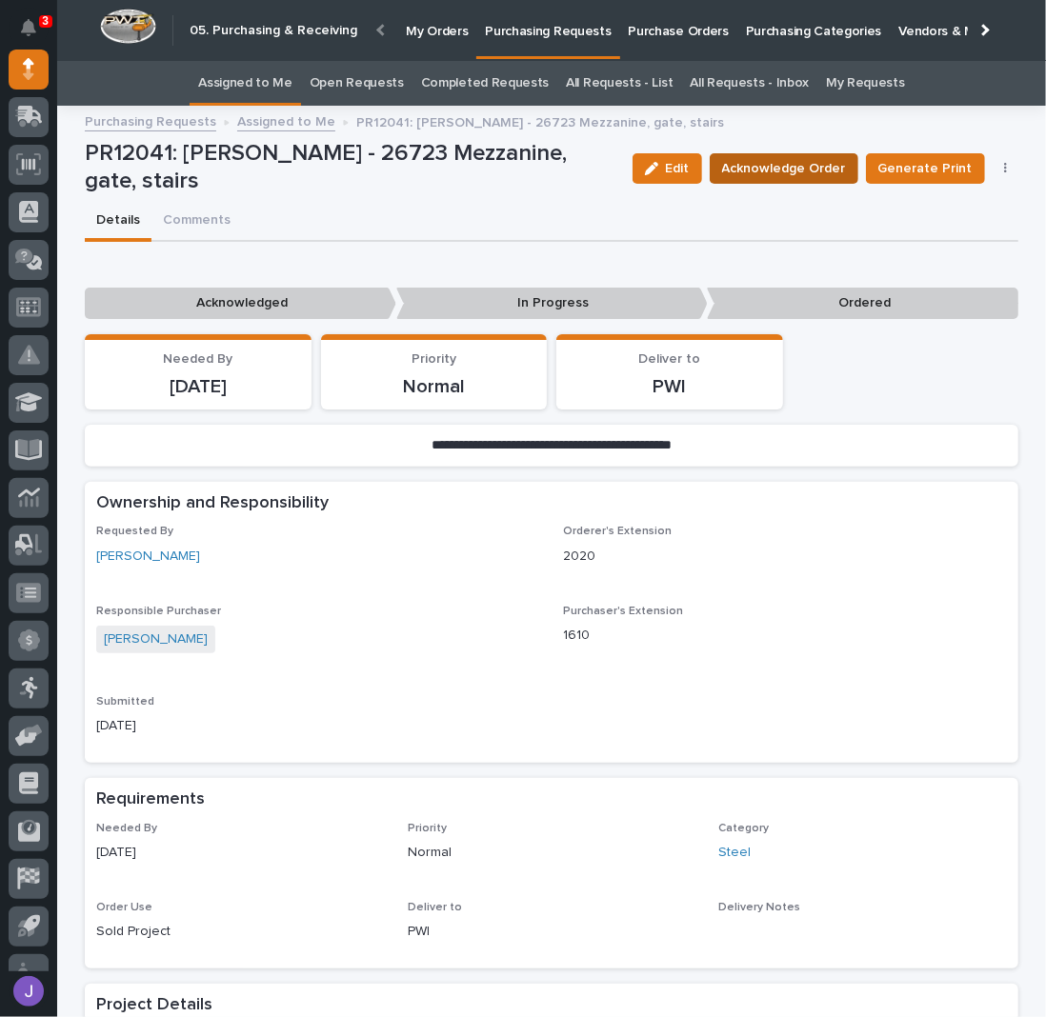
click at [767, 165] on span "Acknowledge Order" at bounding box center [784, 168] width 124 height 23
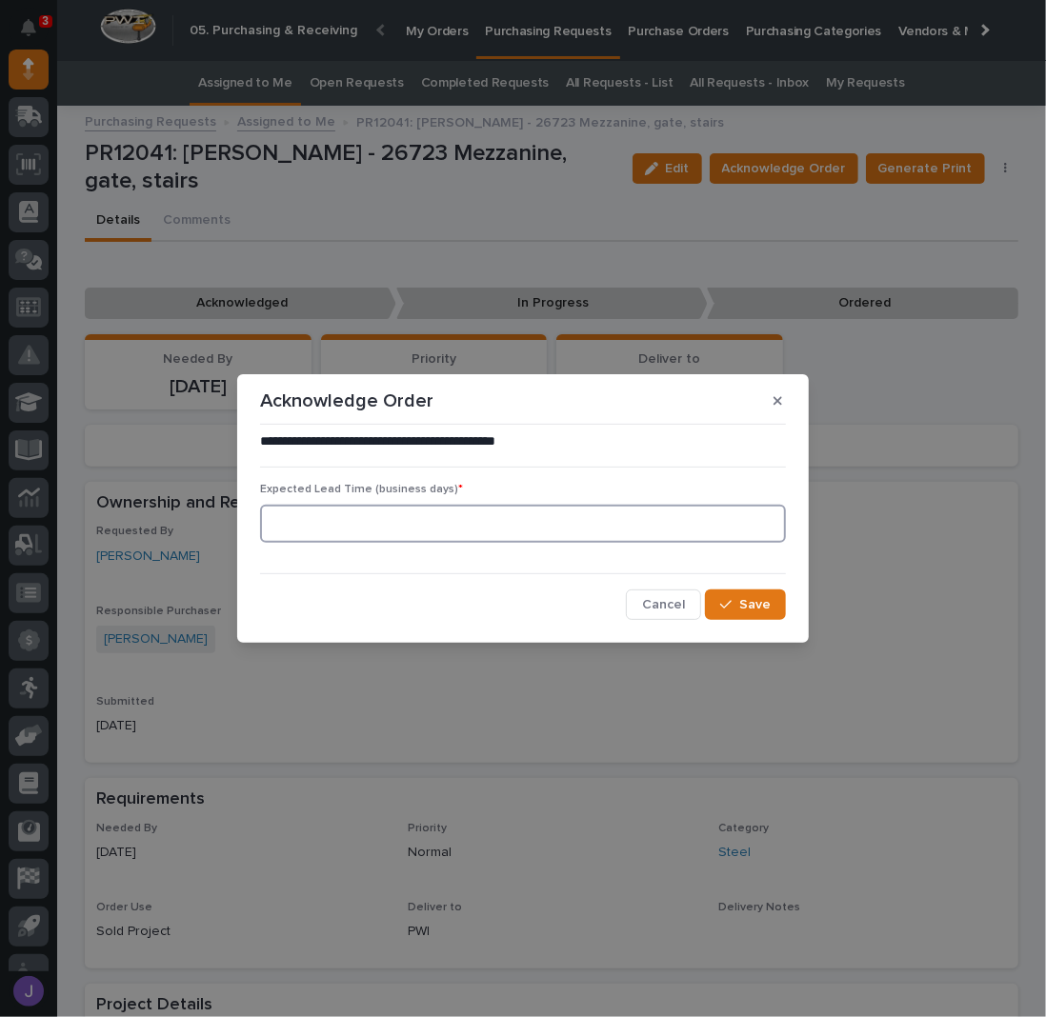
click at [389, 541] on input at bounding box center [523, 524] width 526 height 38
type input "0"
click at [748, 602] on span "Save" at bounding box center [754, 604] width 31 height 17
